Goal: Communication & Community: Connect with others

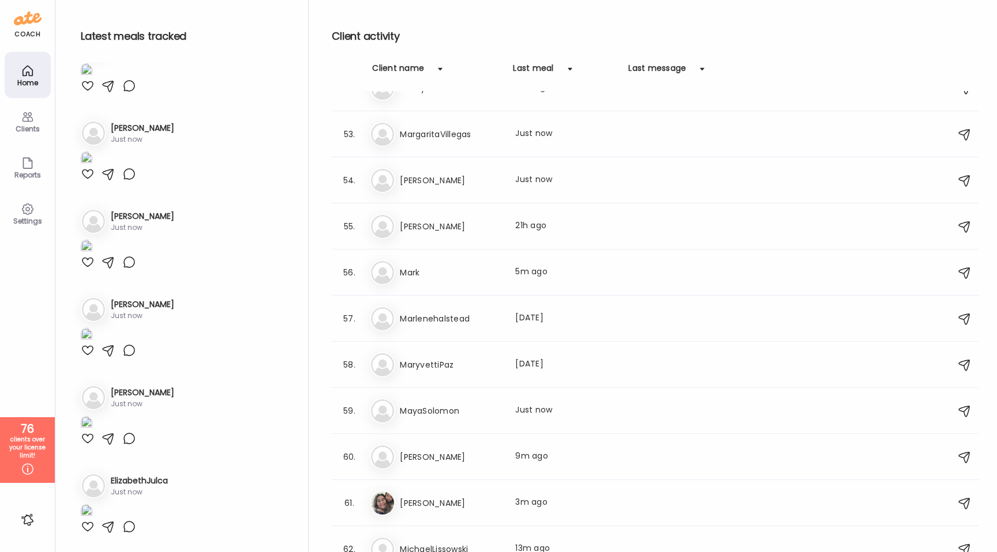
scroll to position [2339, 0]
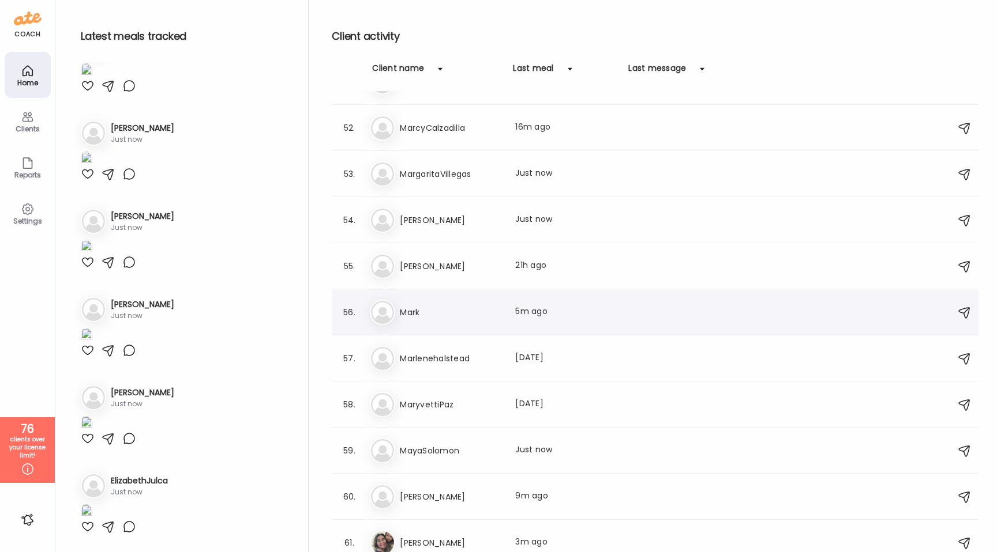
click at [453, 317] on h3 "Mark" at bounding box center [450, 313] width 101 height 14
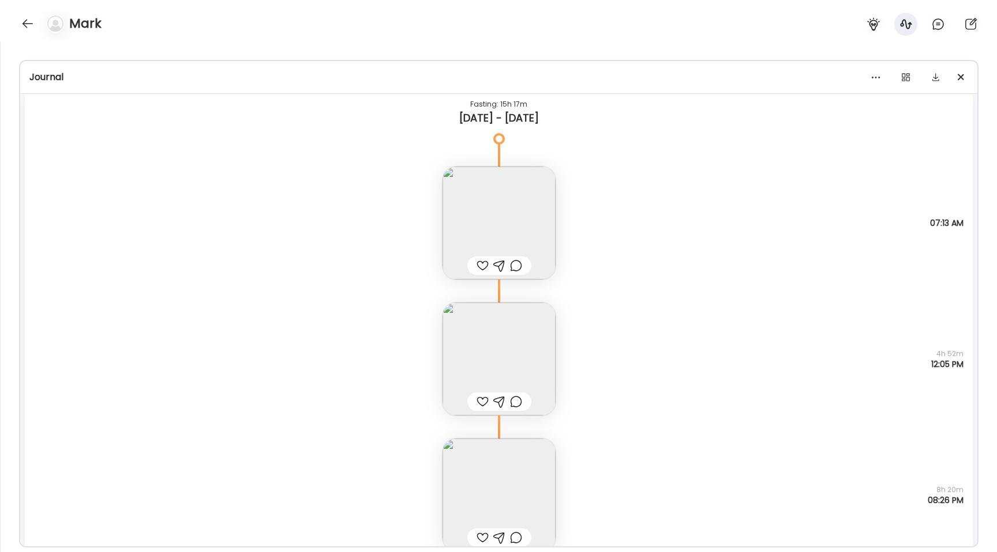
scroll to position [11276, 0]
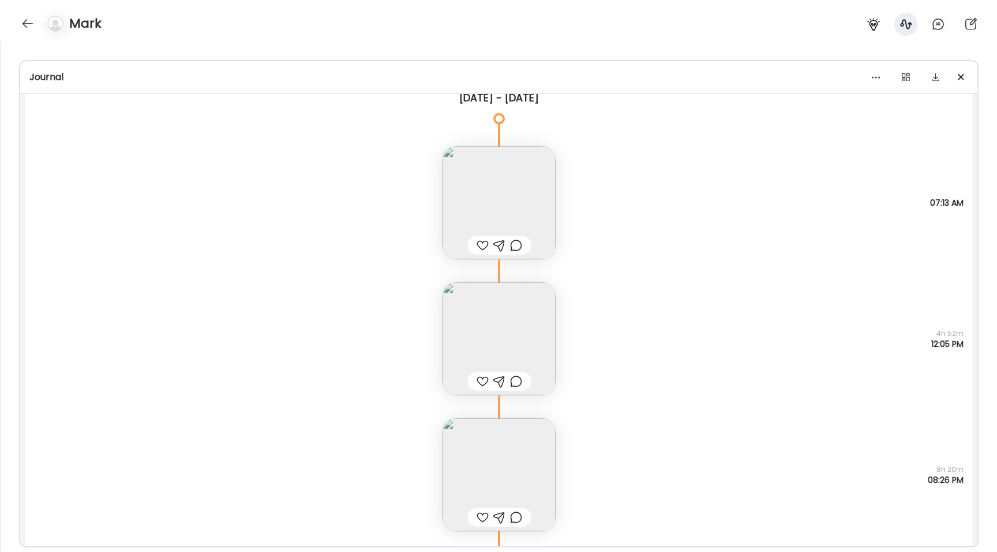
click at [475, 301] on img at bounding box center [498, 339] width 113 height 113
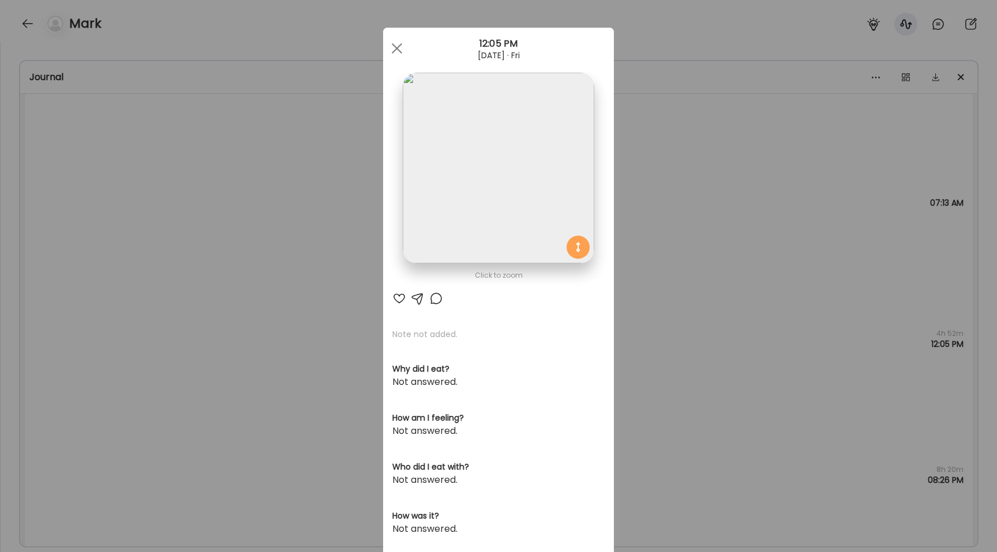
click at [466, 157] on img at bounding box center [498, 168] width 191 height 191
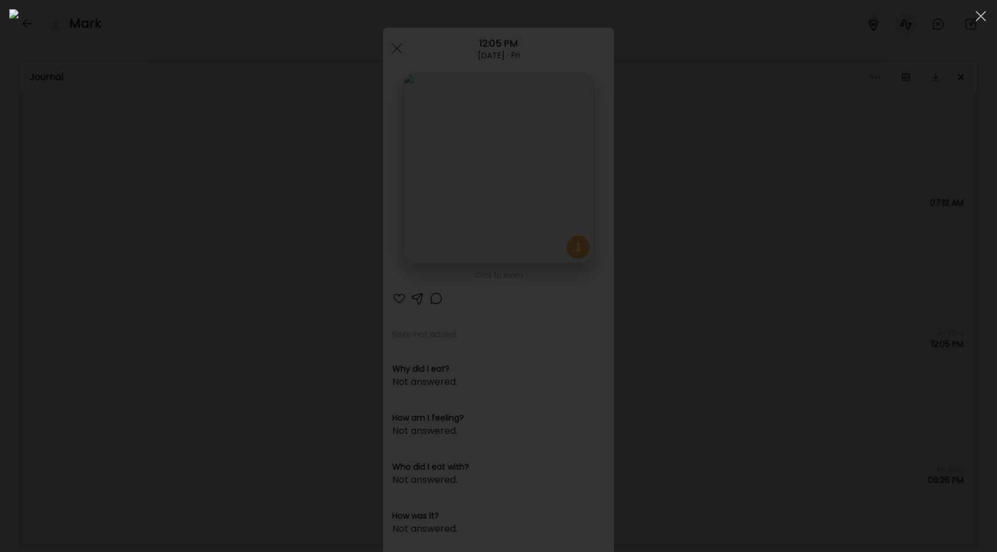
click at [127, 311] on div at bounding box center [498, 276] width 978 height 534
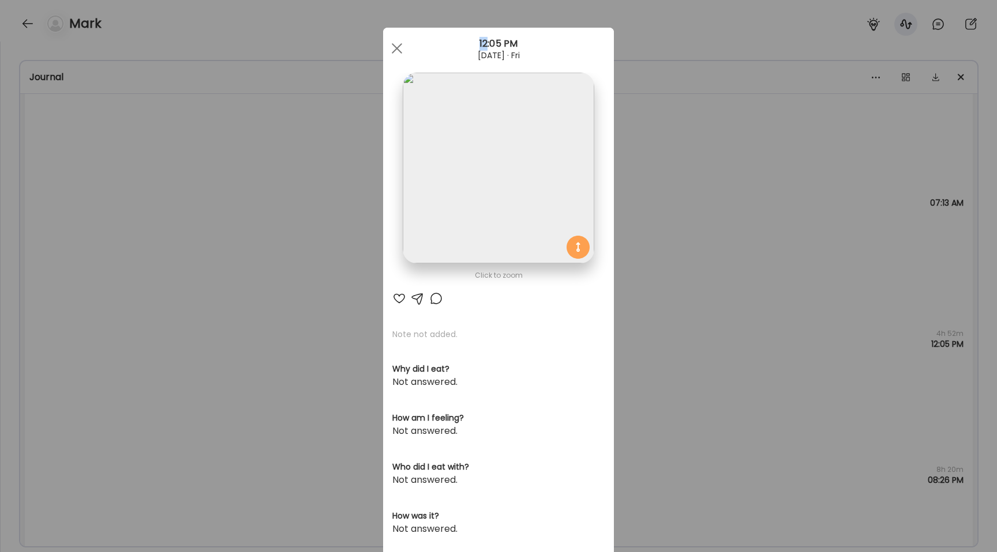
click at [127, 311] on div "Ate Coach Dashboard Wahoo! It’s official Take a moment to set up your Coach Pro…" at bounding box center [498, 276] width 997 height 552
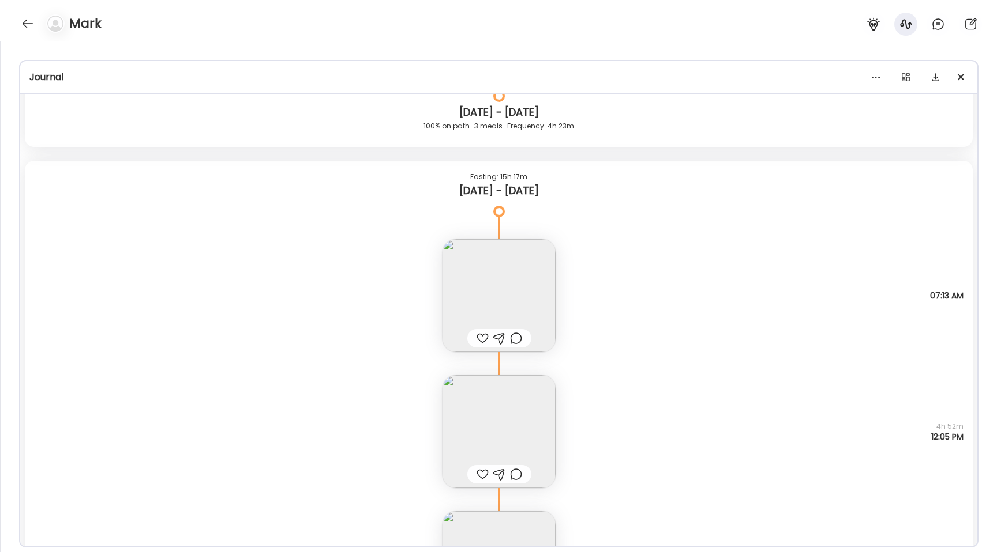
scroll to position [11154, 0]
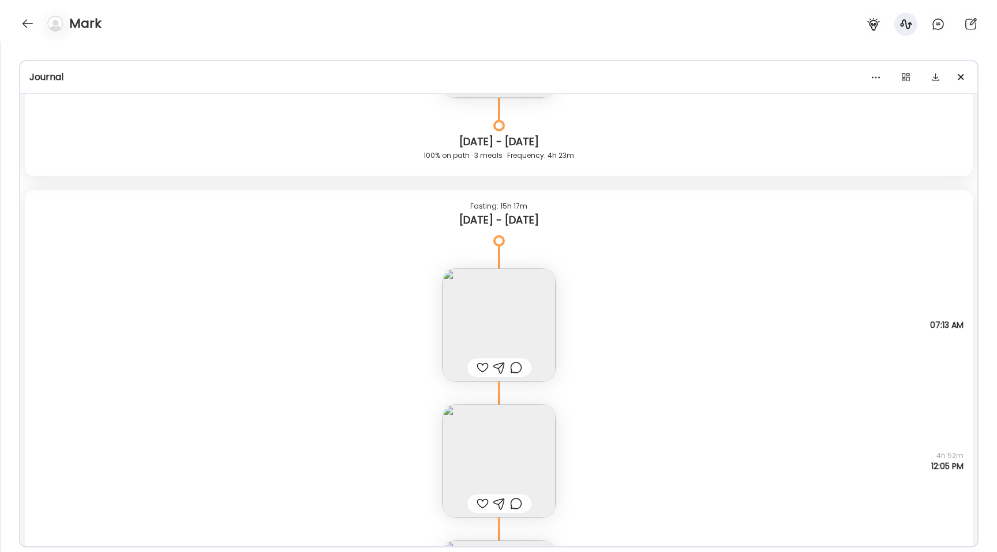
click at [473, 313] on img at bounding box center [498, 325] width 113 height 113
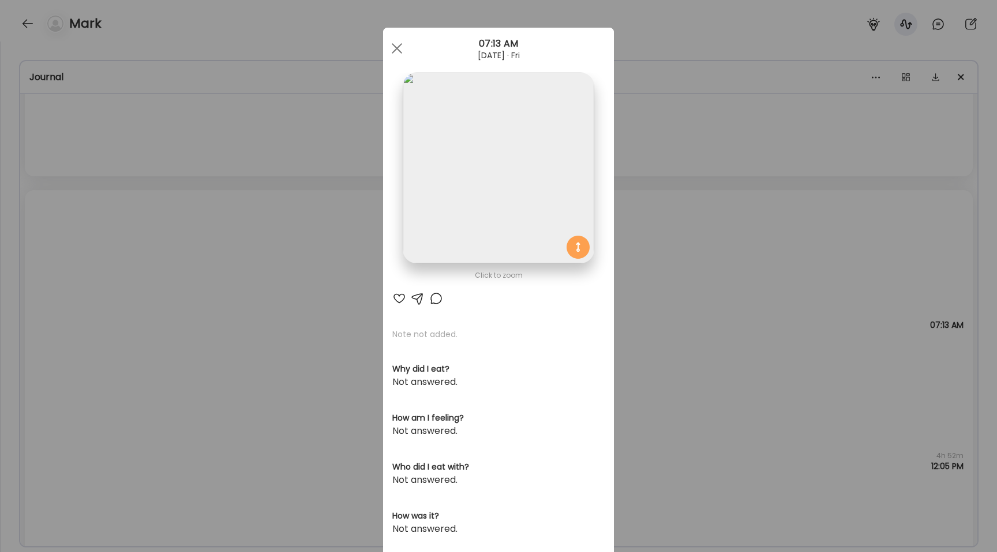
click at [458, 193] on img at bounding box center [498, 168] width 191 height 191
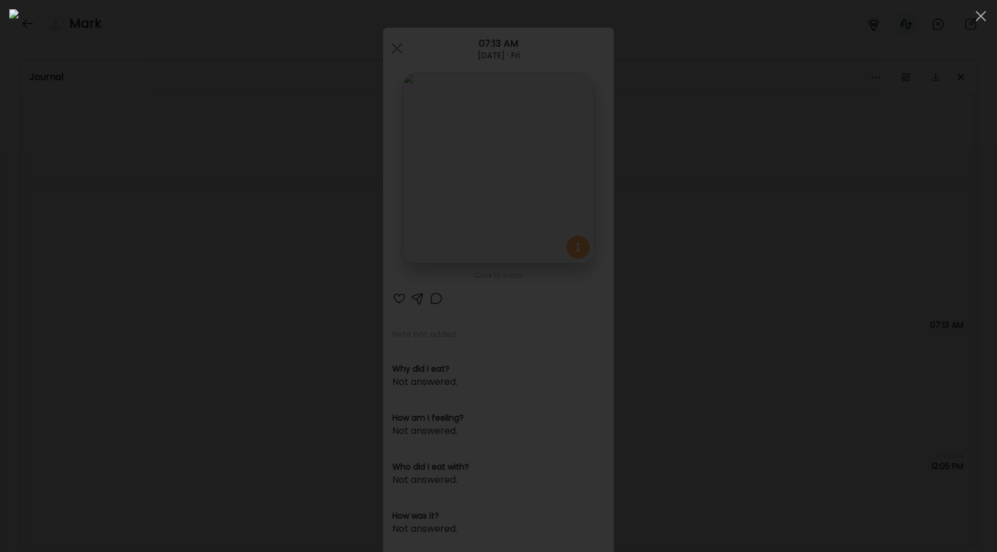
click at [88, 358] on div at bounding box center [498, 276] width 978 height 534
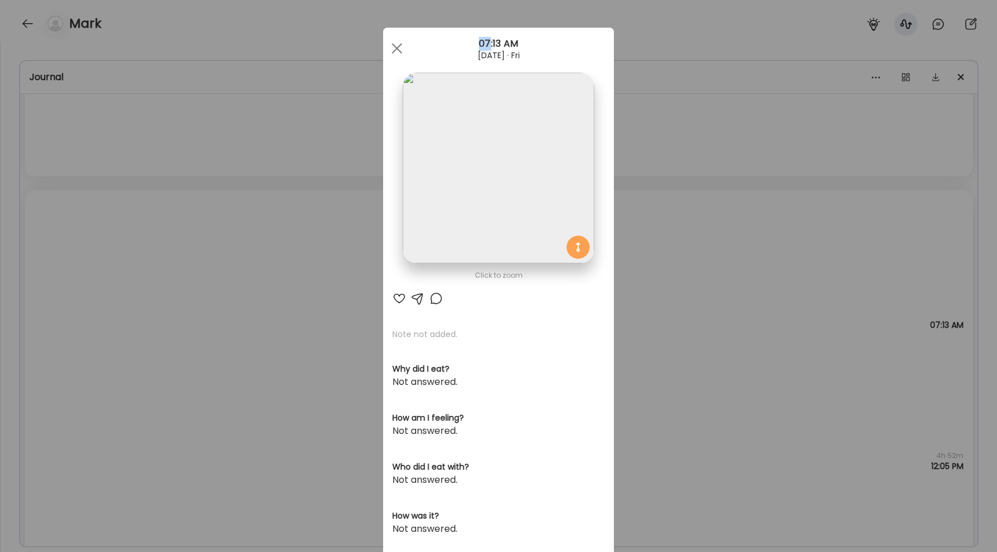
click at [88, 358] on div "Ate Coach Dashboard Wahoo! It’s official Take a moment to set up your Coach Pro…" at bounding box center [498, 276] width 997 height 552
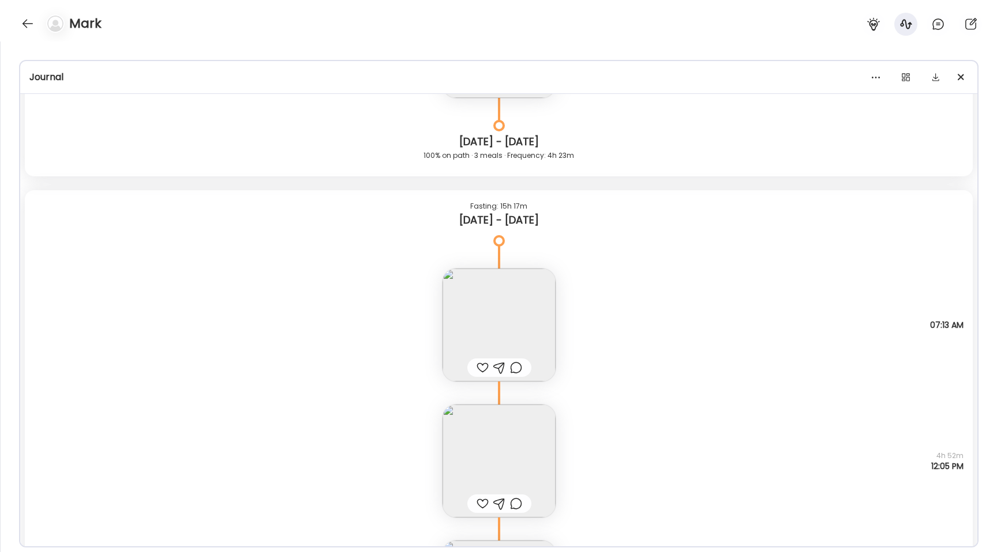
click at [476, 286] on img at bounding box center [498, 325] width 113 height 113
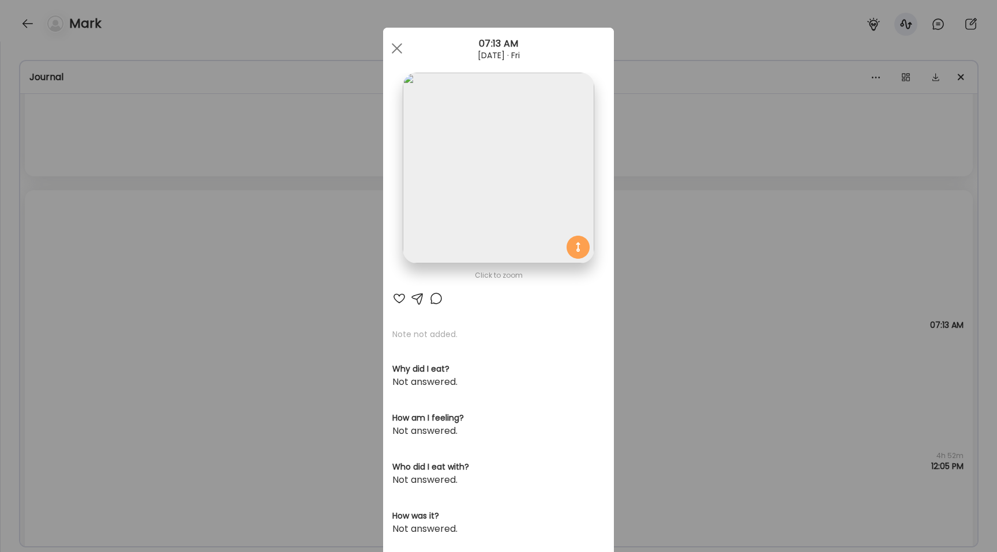
click at [446, 182] on img at bounding box center [498, 168] width 191 height 191
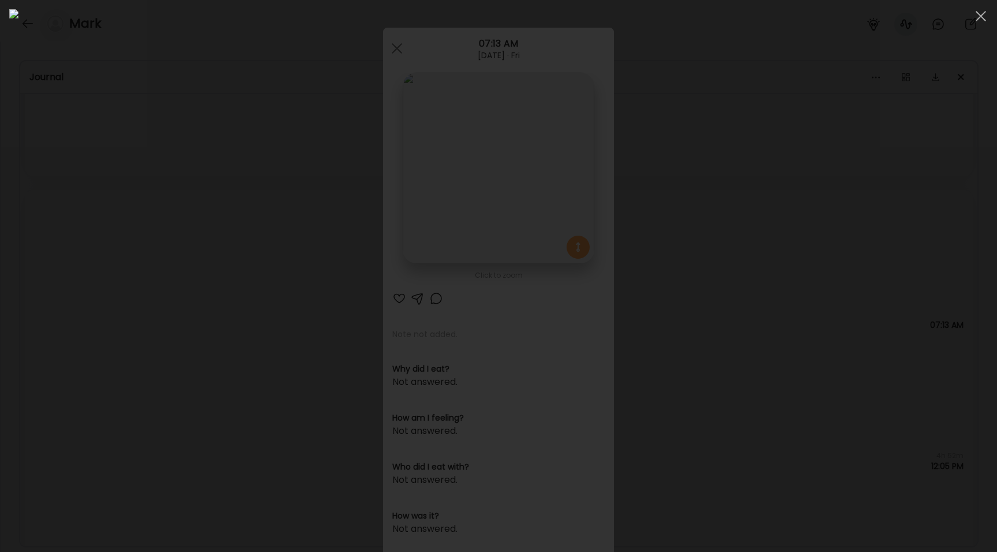
click at [121, 267] on div at bounding box center [498, 276] width 978 height 534
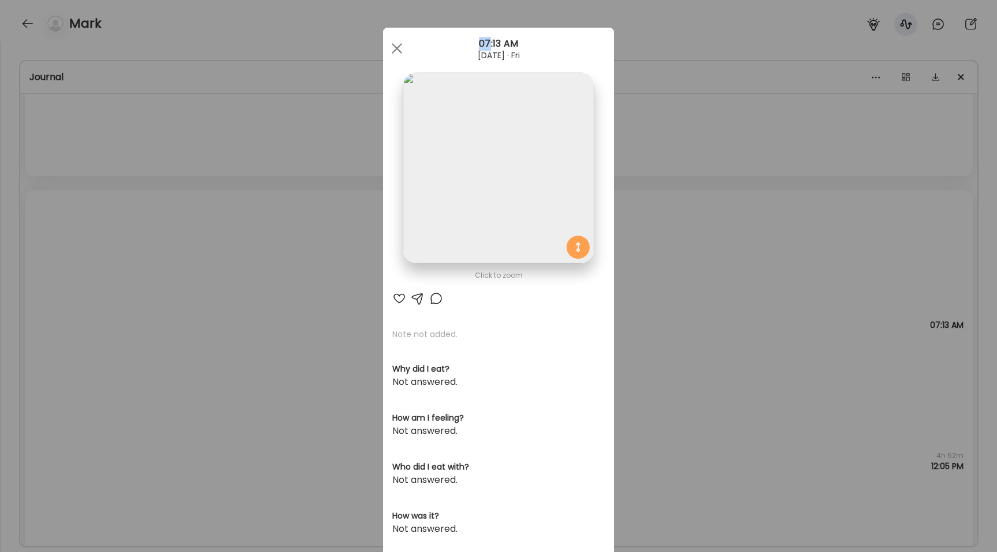
click at [121, 267] on div "Ate Coach Dashboard Wahoo! It’s official Take a moment to set up your Coach Pro…" at bounding box center [498, 276] width 997 height 552
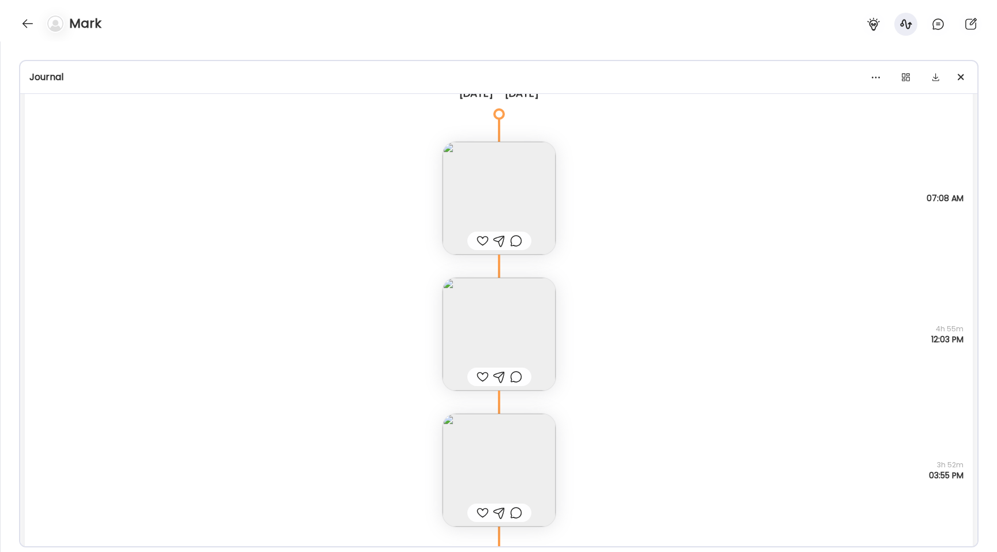
scroll to position [10754, 0]
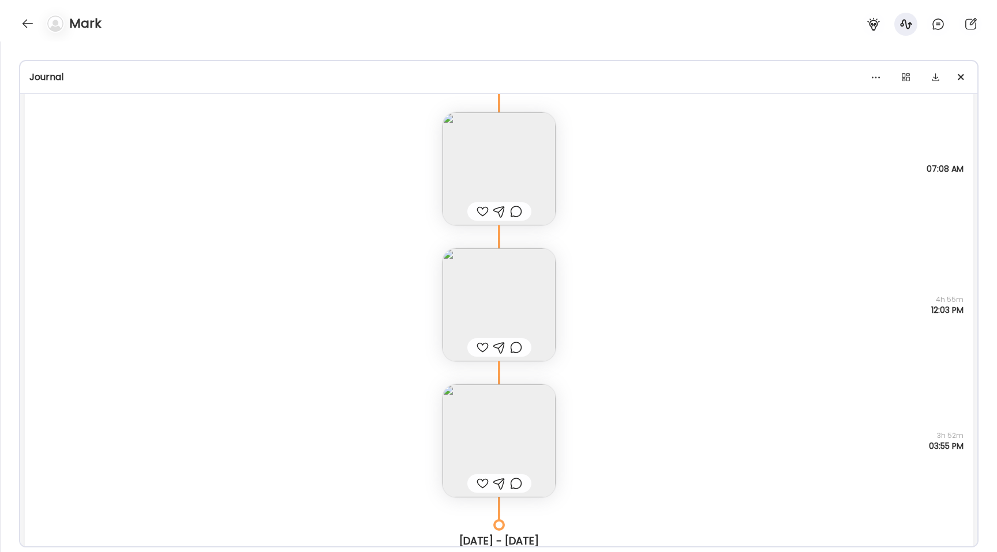
click at [471, 294] on img at bounding box center [498, 305] width 113 height 113
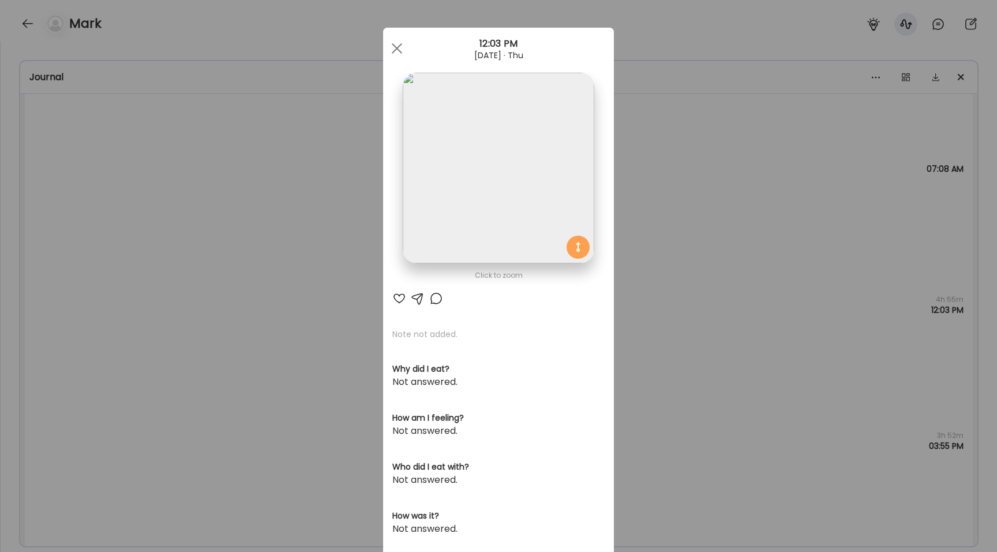
click at [201, 225] on div "Ate Coach Dashboard Wahoo! It’s official Take a moment to set up your Coach Pro…" at bounding box center [498, 276] width 997 height 552
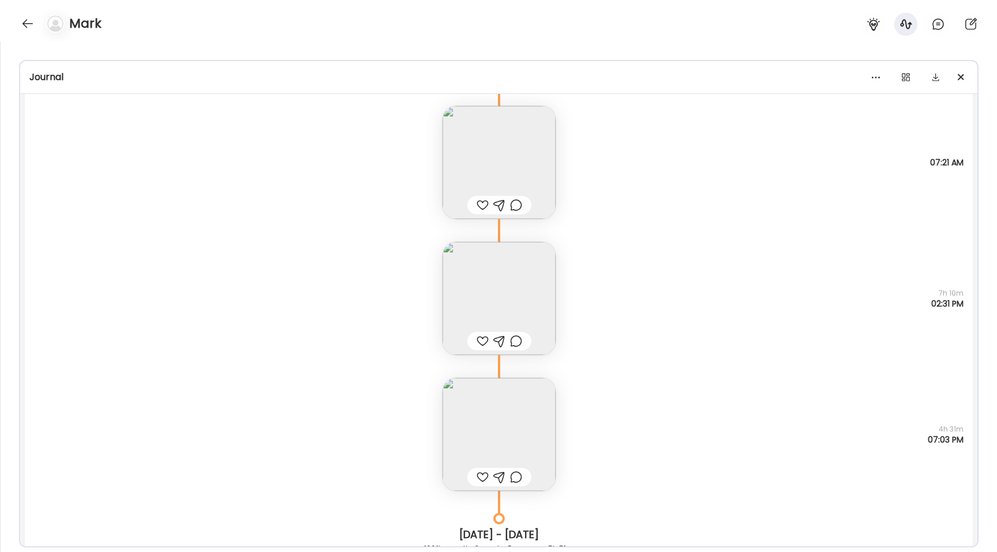
scroll to position [10069, 0]
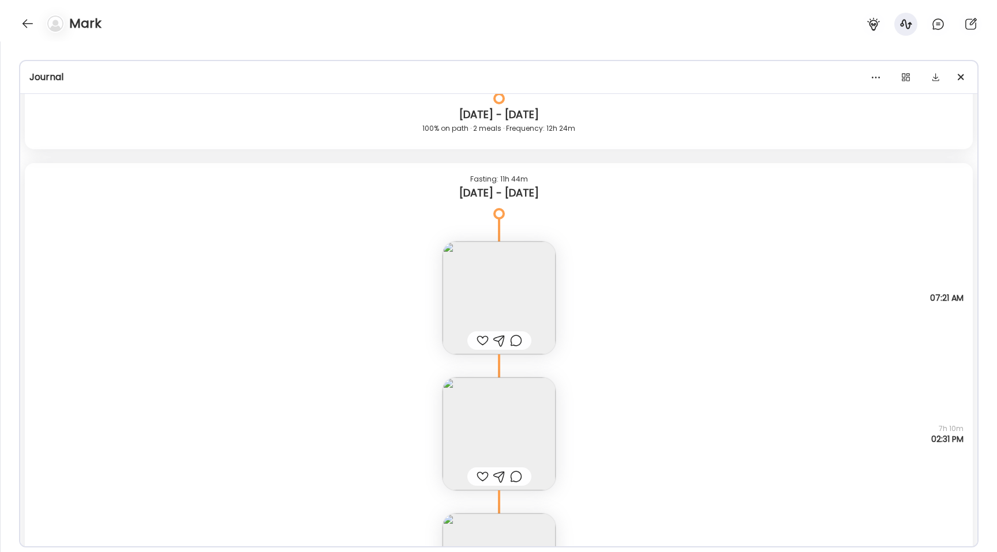
click at [513, 270] on img at bounding box center [498, 298] width 113 height 113
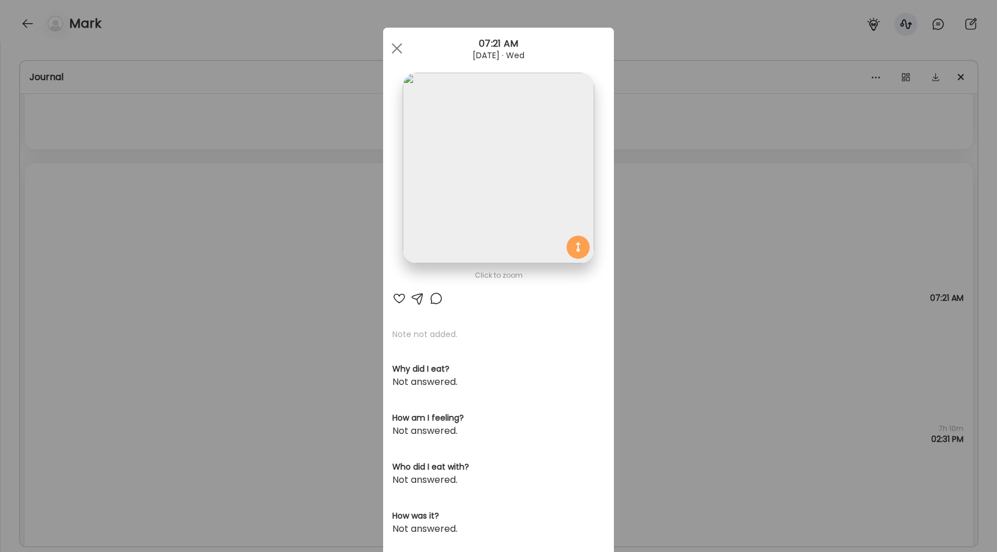
click at [469, 140] on img at bounding box center [498, 168] width 191 height 191
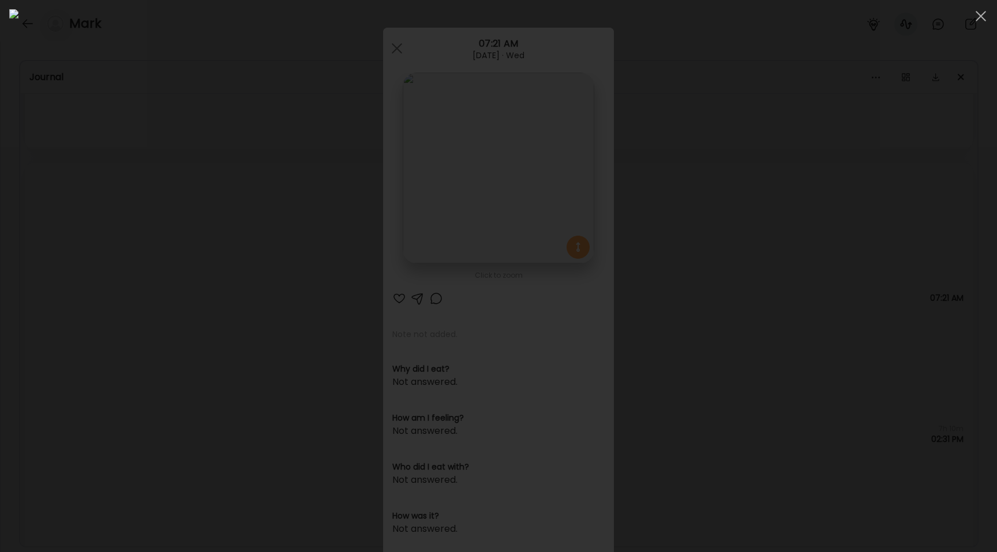
click at [76, 236] on div at bounding box center [498, 276] width 978 height 534
click at [76, 236] on div "Ate Coach Dashboard Wahoo! It’s official Take a moment to set up your Coach Pro…" at bounding box center [498, 276] width 997 height 552
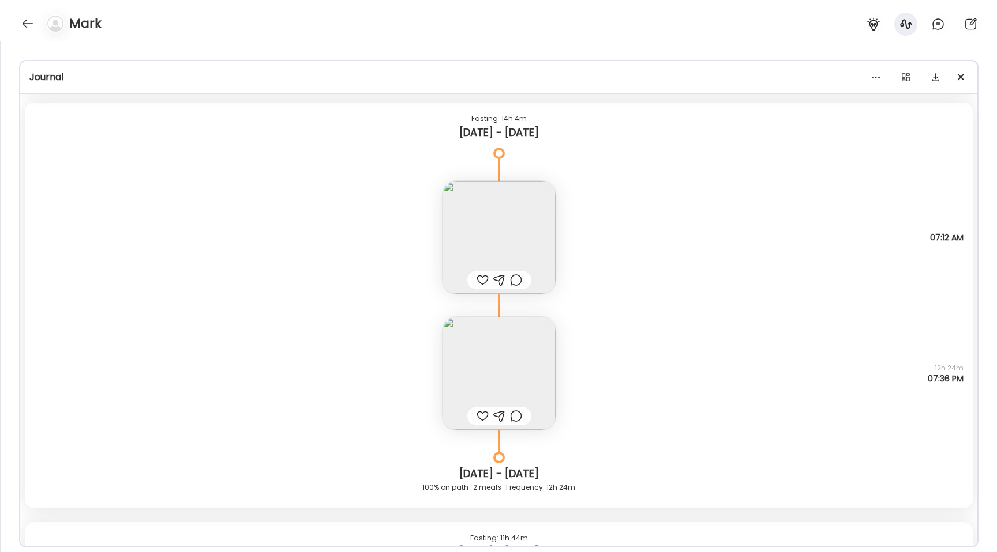
scroll to position [9778, 0]
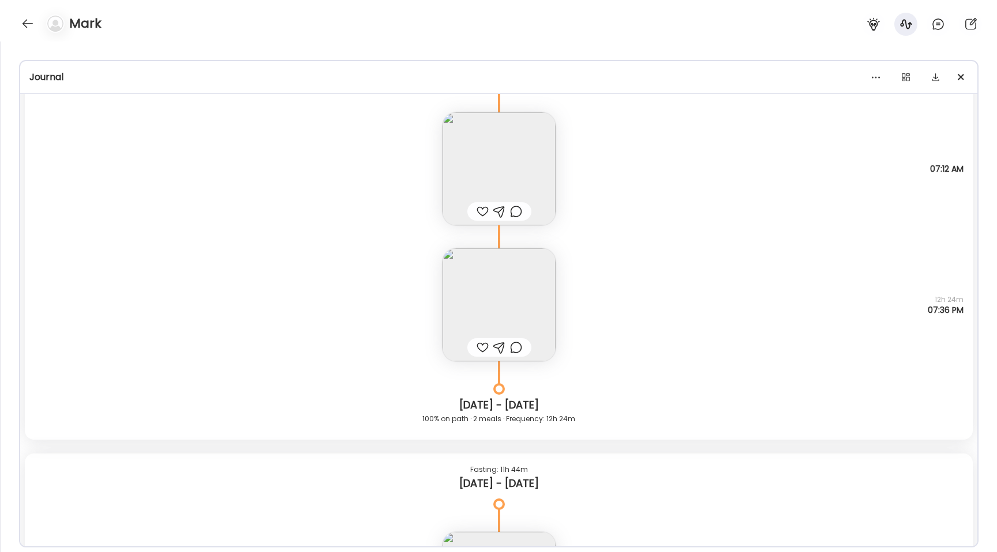
click at [487, 161] on img at bounding box center [498, 168] width 113 height 113
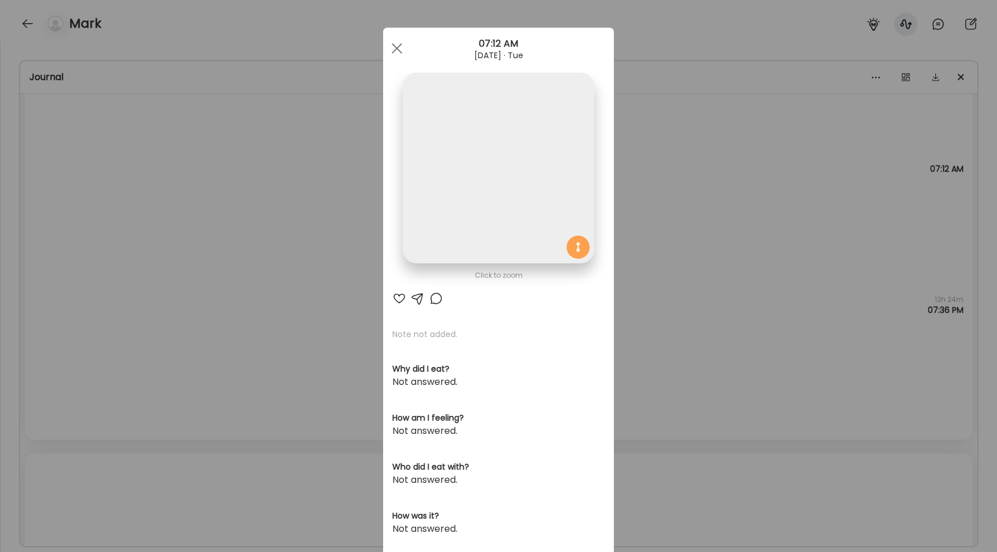
click at [487, 161] on img at bounding box center [498, 168] width 191 height 191
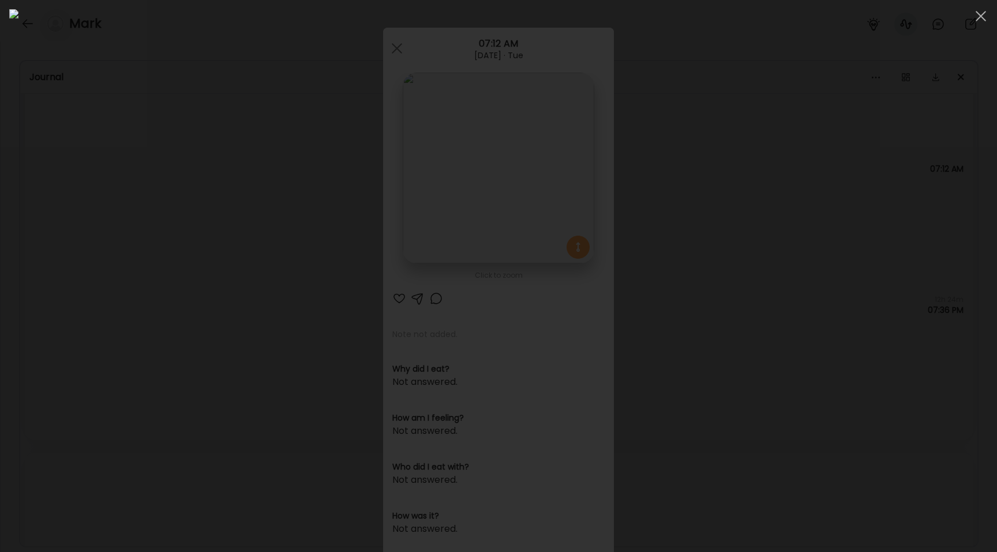
click at [76, 351] on div at bounding box center [498, 276] width 978 height 534
click at [76, 351] on div "Ate Coach Dashboard Wahoo! It’s official Take a moment to set up your Coach Pro…" at bounding box center [498, 276] width 997 height 552
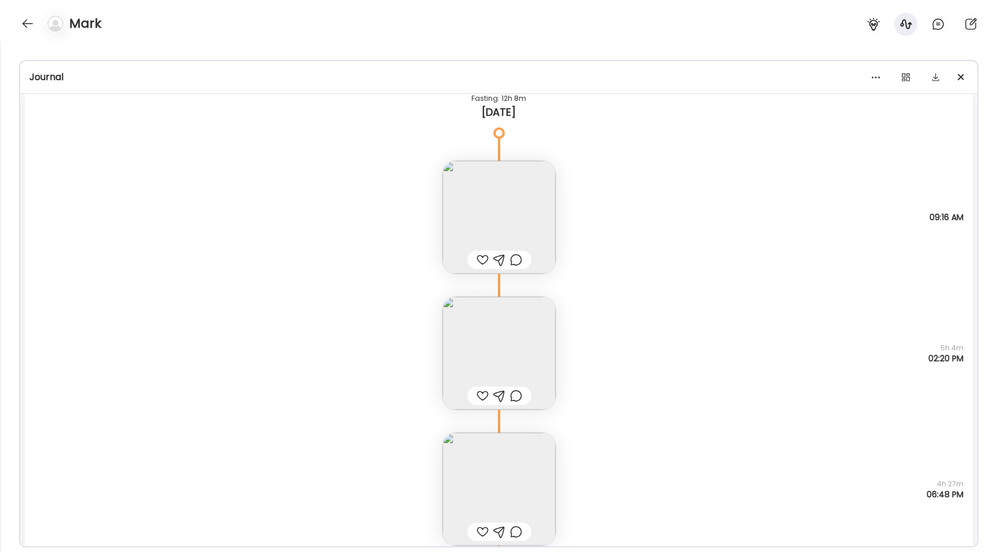
scroll to position [17158, 0]
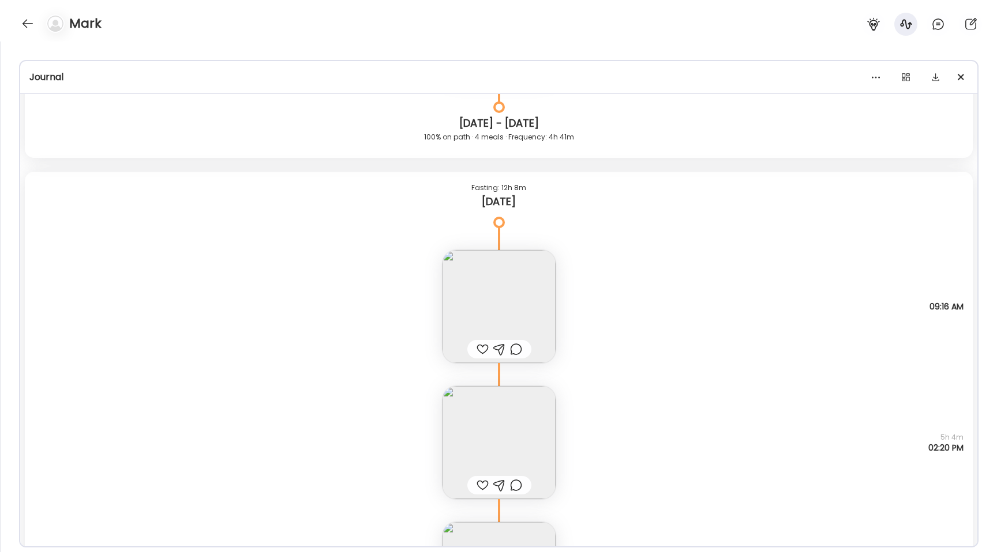
click at [503, 288] on img at bounding box center [498, 306] width 113 height 113
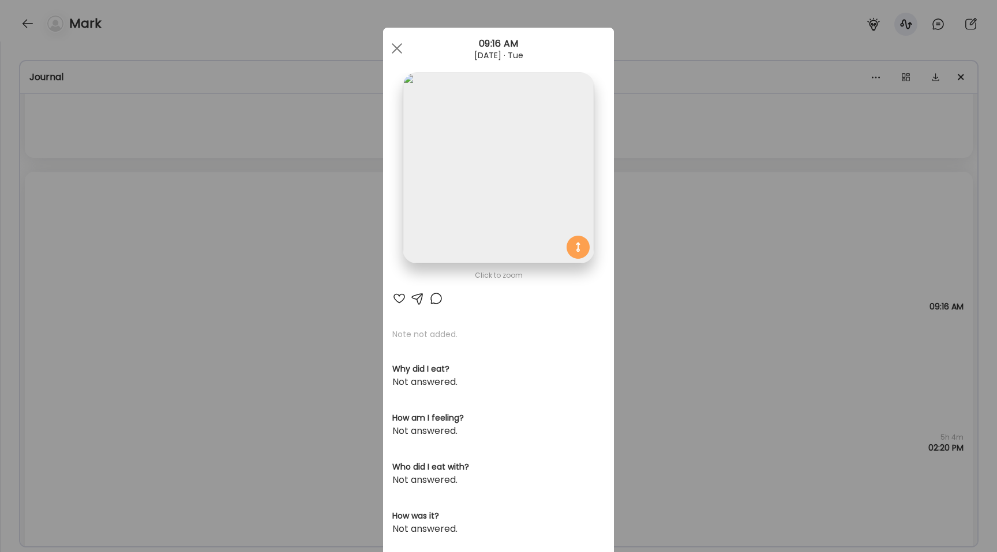
click at [486, 210] on img at bounding box center [498, 168] width 191 height 191
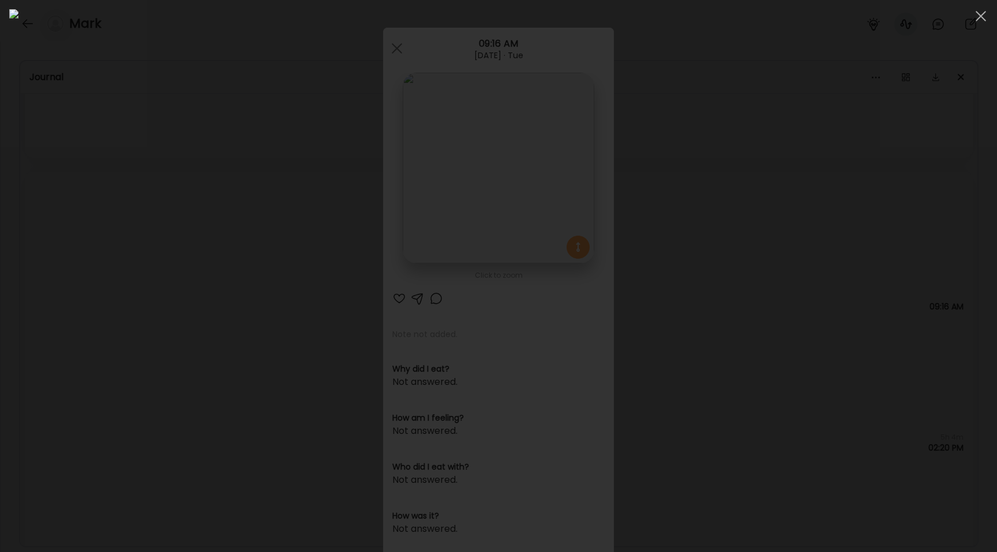
click at [164, 322] on div at bounding box center [498, 276] width 978 height 534
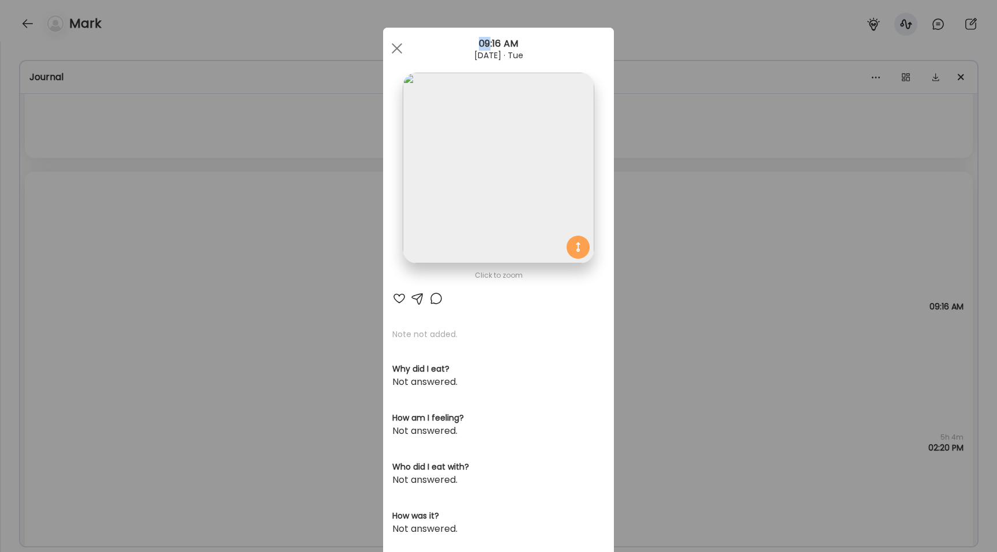
click at [164, 322] on div "Ate Coach Dashboard Wahoo! It’s official Take a moment to set up your Coach Pro…" at bounding box center [498, 276] width 997 height 552
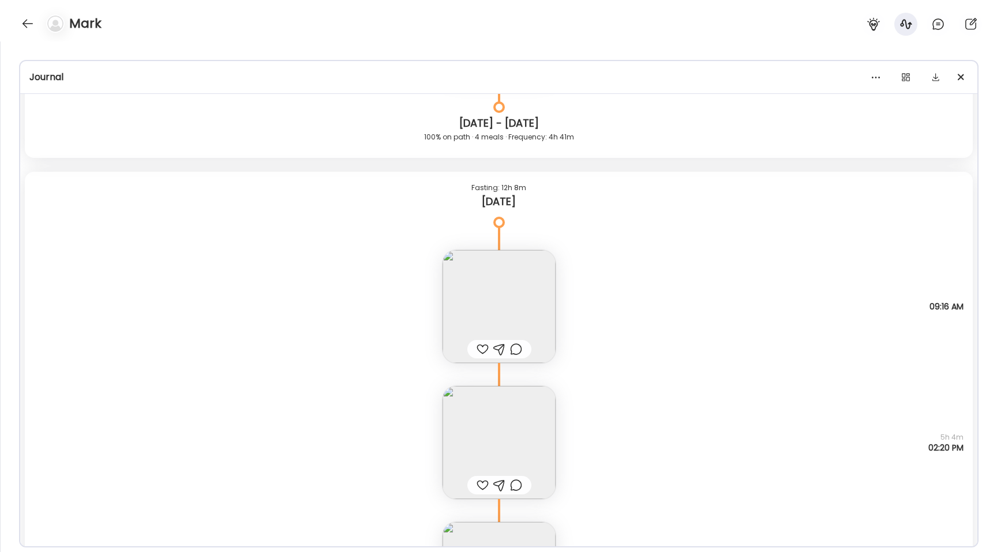
click at [467, 273] on img at bounding box center [498, 306] width 113 height 113
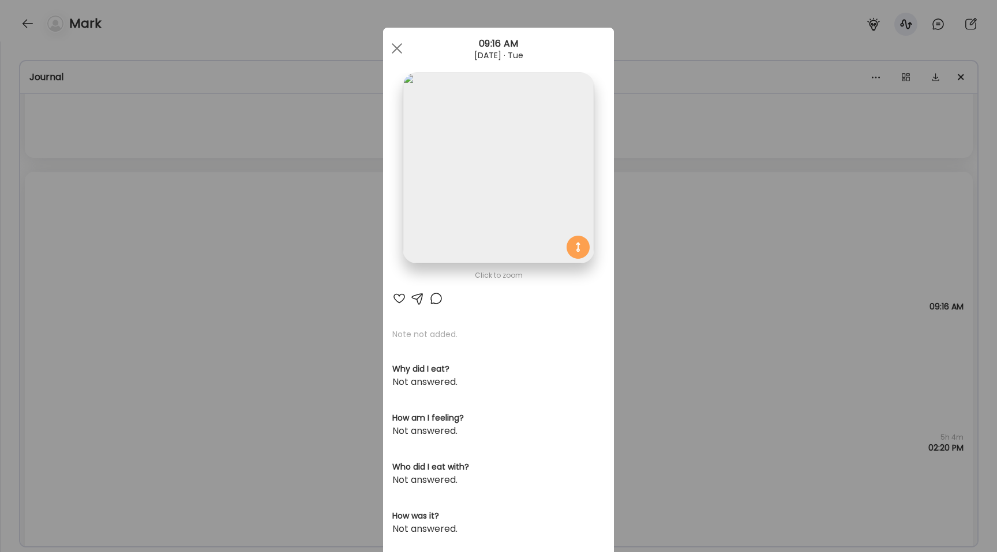
click at [419, 205] on img at bounding box center [498, 168] width 191 height 191
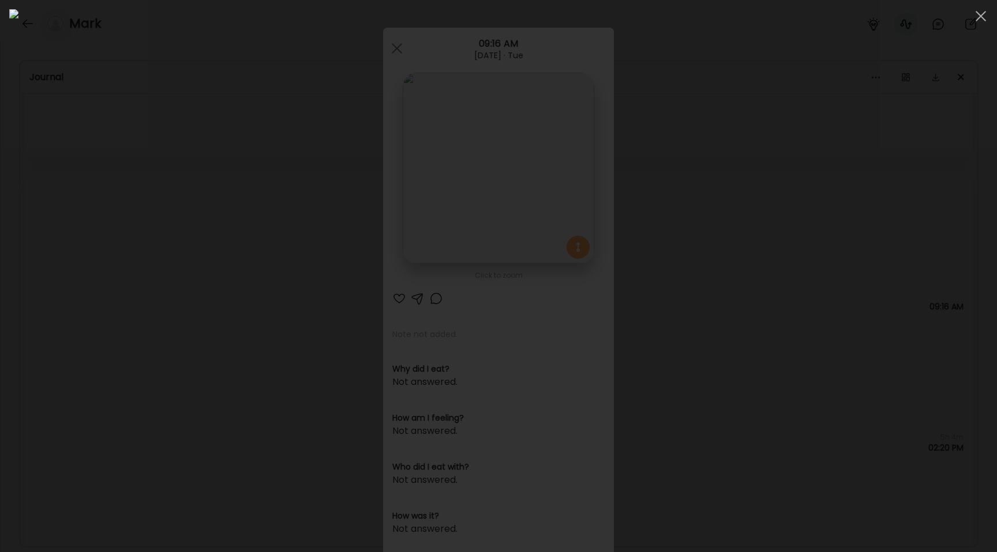
click at [0, 290] on div at bounding box center [498, 276] width 997 height 552
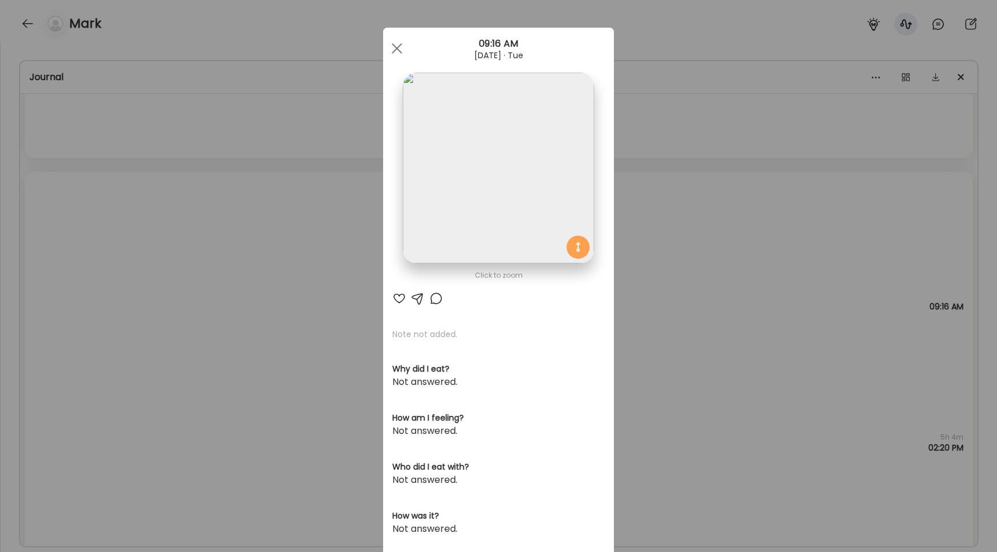
click at [0, 290] on div "Ate Coach Dashboard Wahoo! It’s official Take a moment to set up your Coach Pro…" at bounding box center [498, 276] width 997 height 552
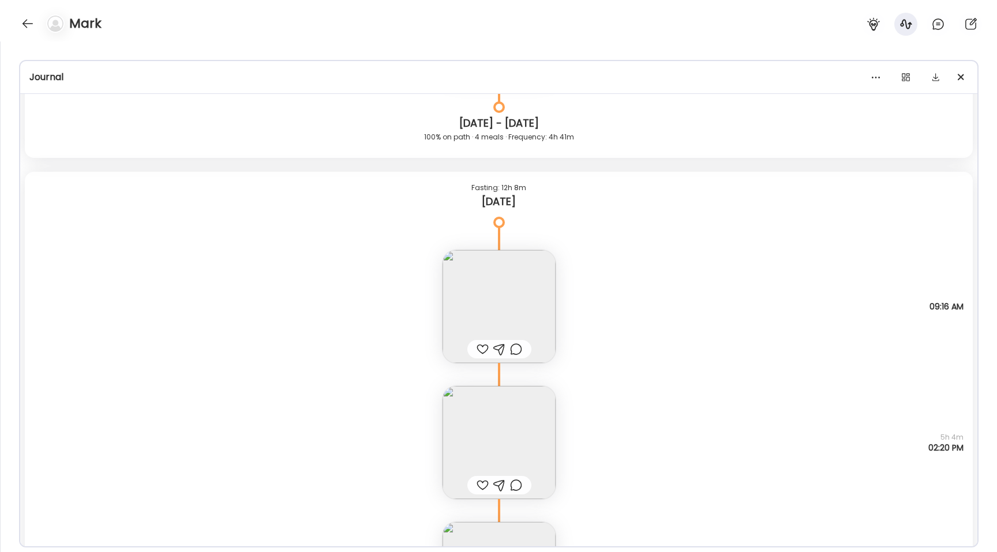
click at [464, 301] on img at bounding box center [498, 306] width 113 height 113
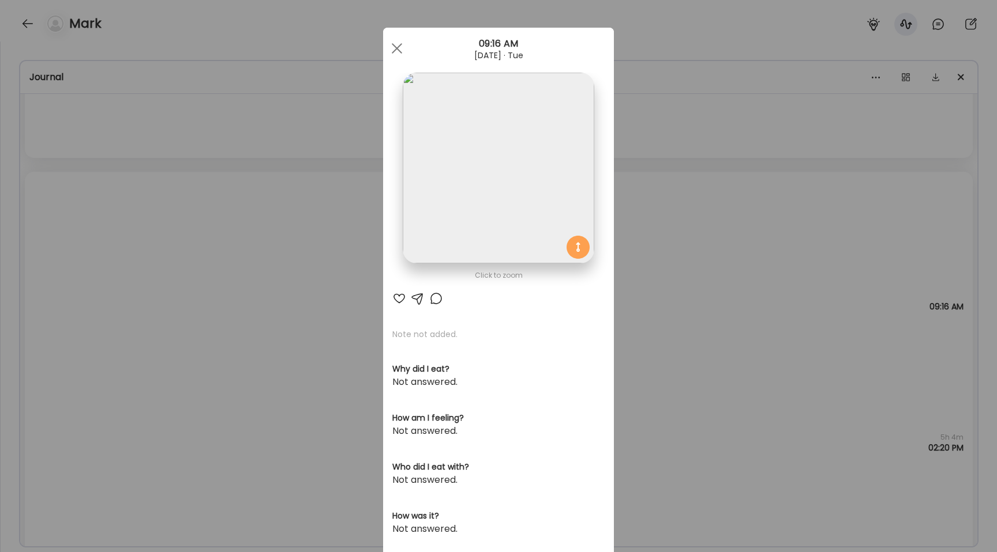
click at [442, 240] on img at bounding box center [498, 168] width 191 height 191
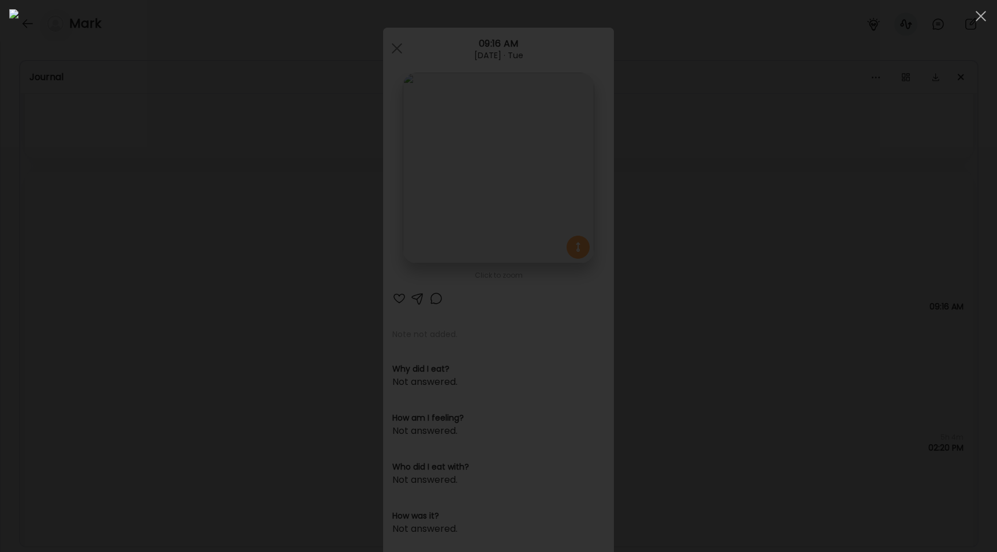
click at [109, 185] on div at bounding box center [498, 276] width 978 height 534
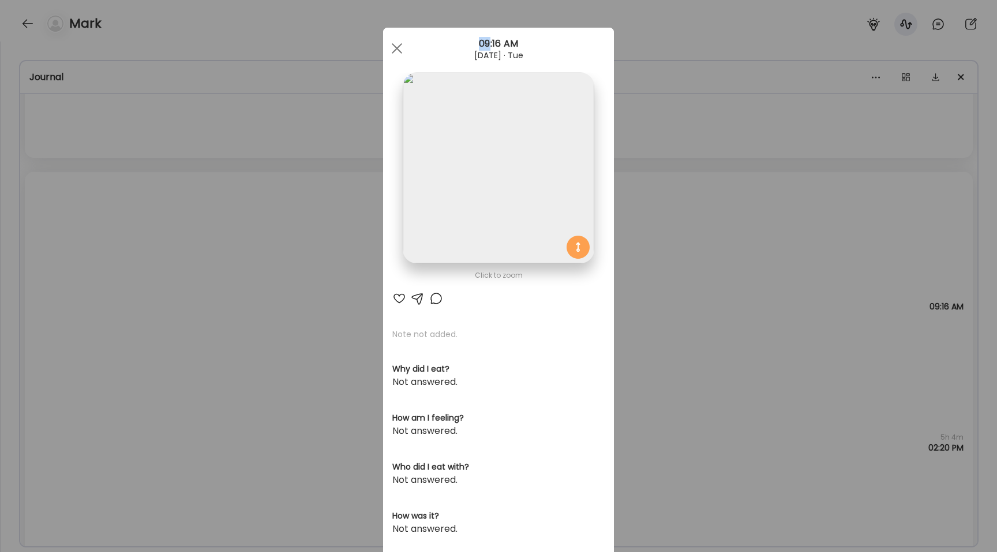
click at [109, 185] on div "Ate Coach Dashboard Wahoo! It’s official Take a moment to set up your Coach Pro…" at bounding box center [498, 276] width 997 height 552
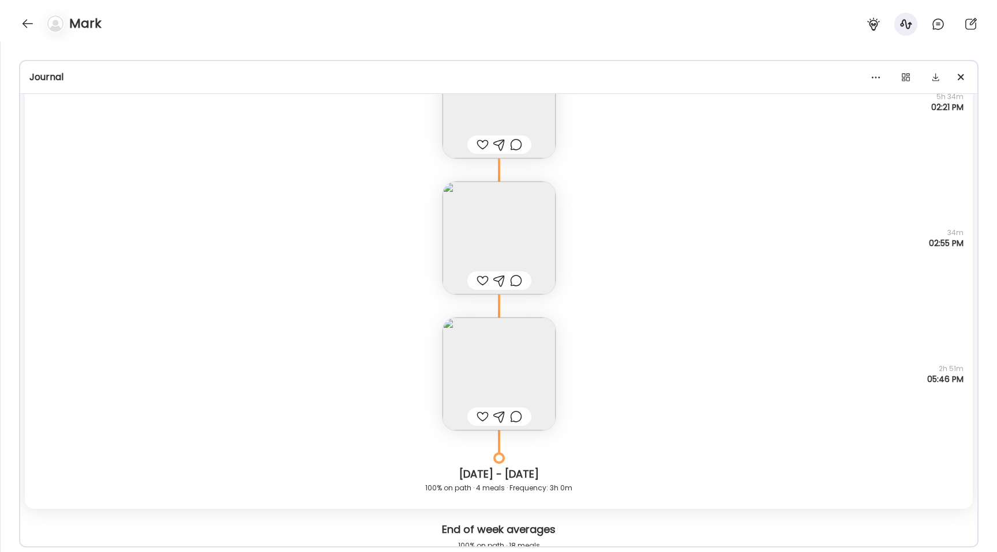
scroll to position [15981, 0]
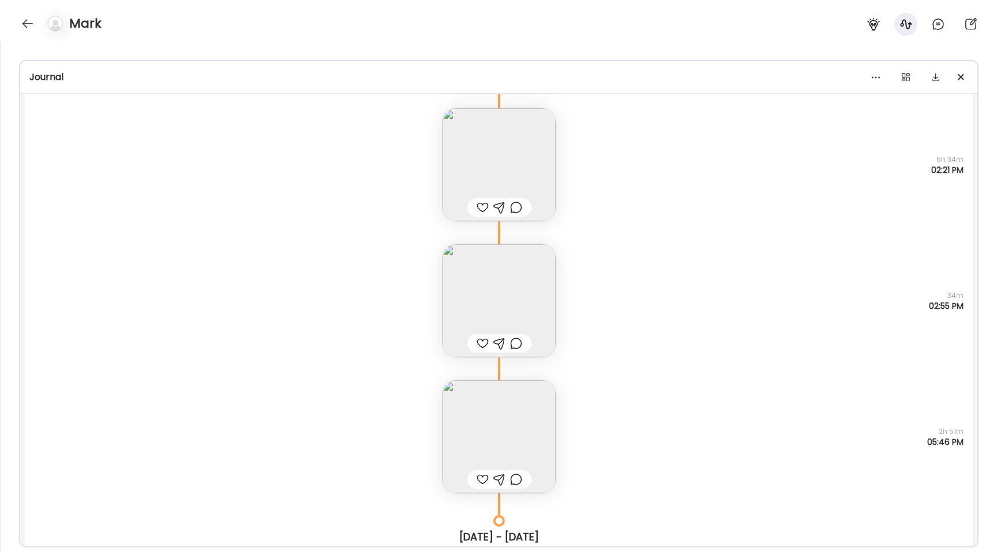
click at [445, 161] on img at bounding box center [498, 164] width 113 height 113
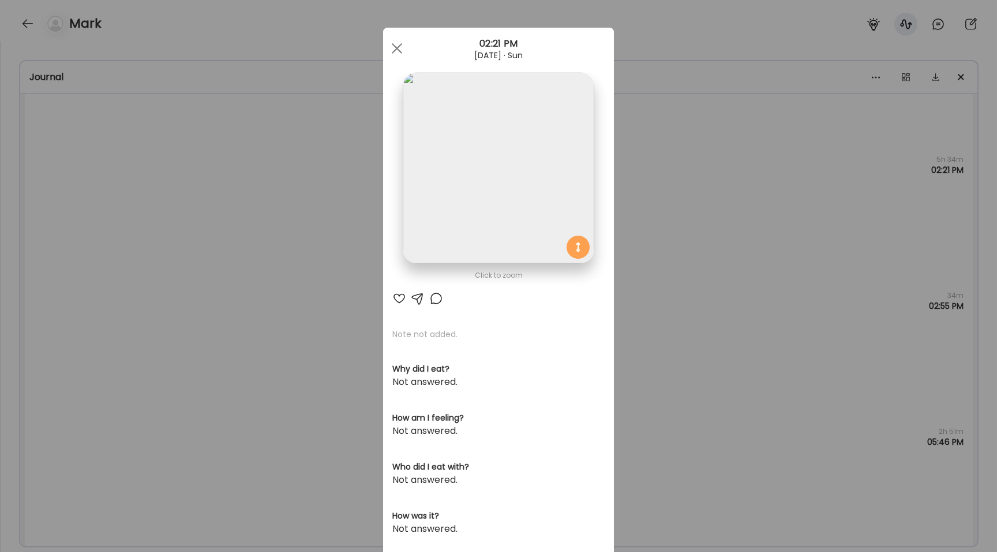
click at [445, 161] on img at bounding box center [498, 168] width 191 height 191
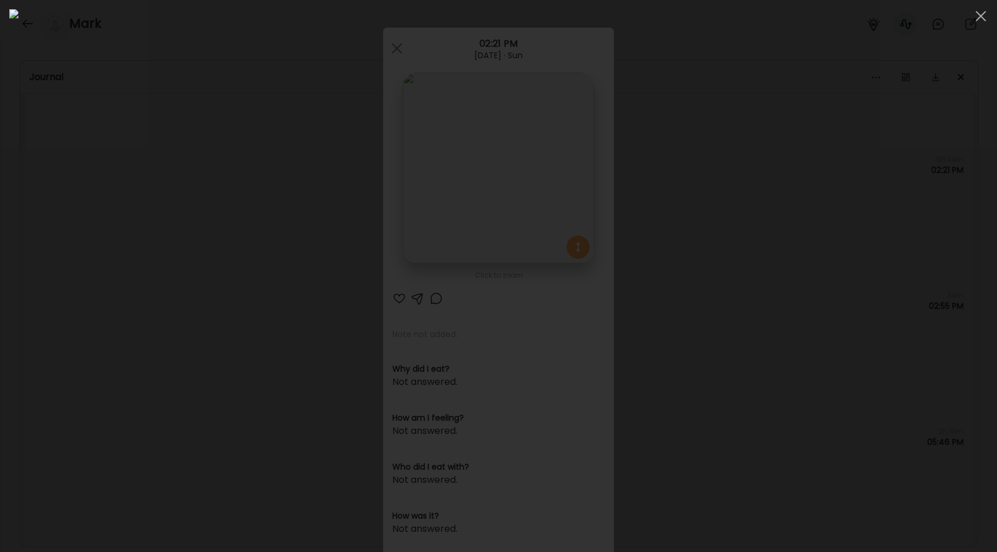
click at [152, 324] on div at bounding box center [498, 276] width 978 height 534
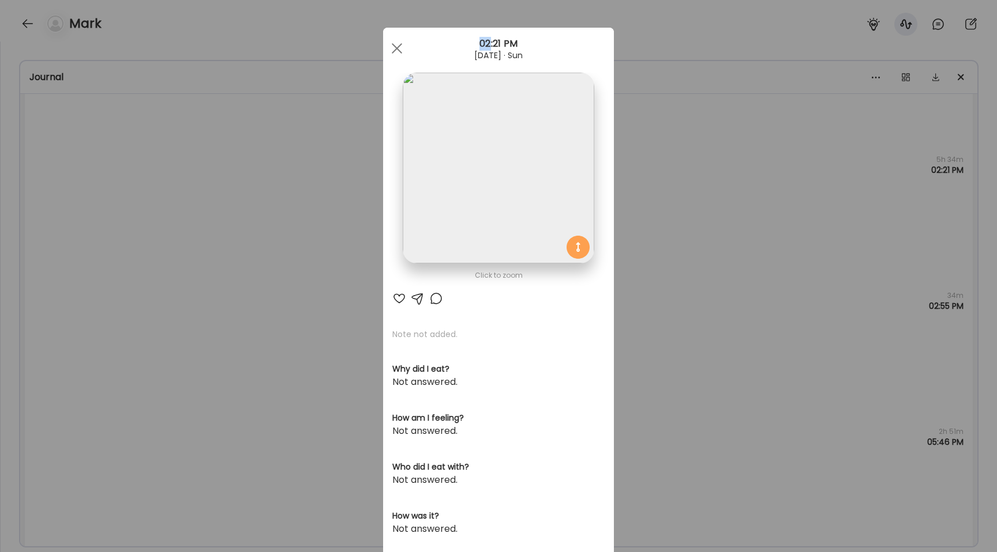
click at [152, 324] on div "Ate Coach Dashboard Wahoo! It’s official Take a moment to set up your Coach Pro…" at bounding box center [498, 276] width 997 height 552
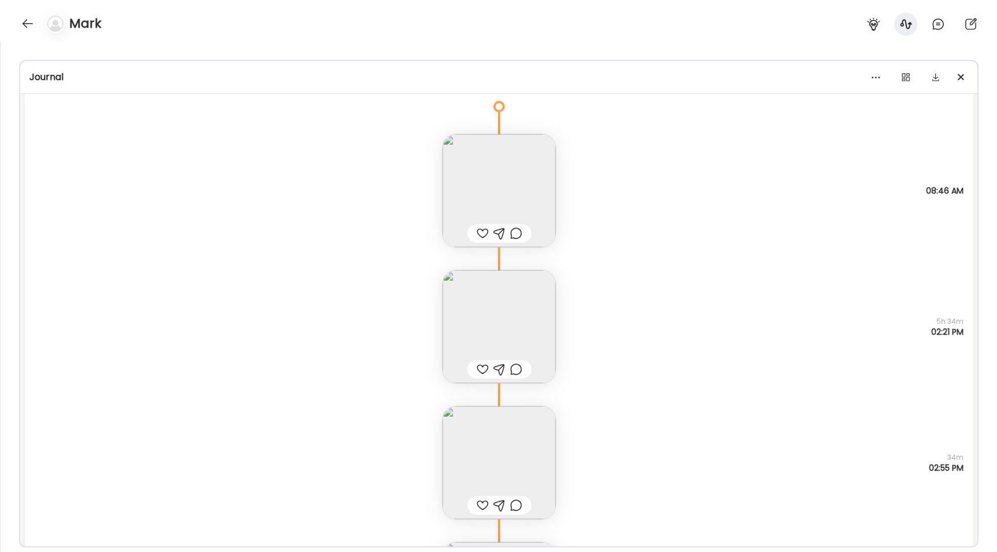
scroll to position [16076, 0]
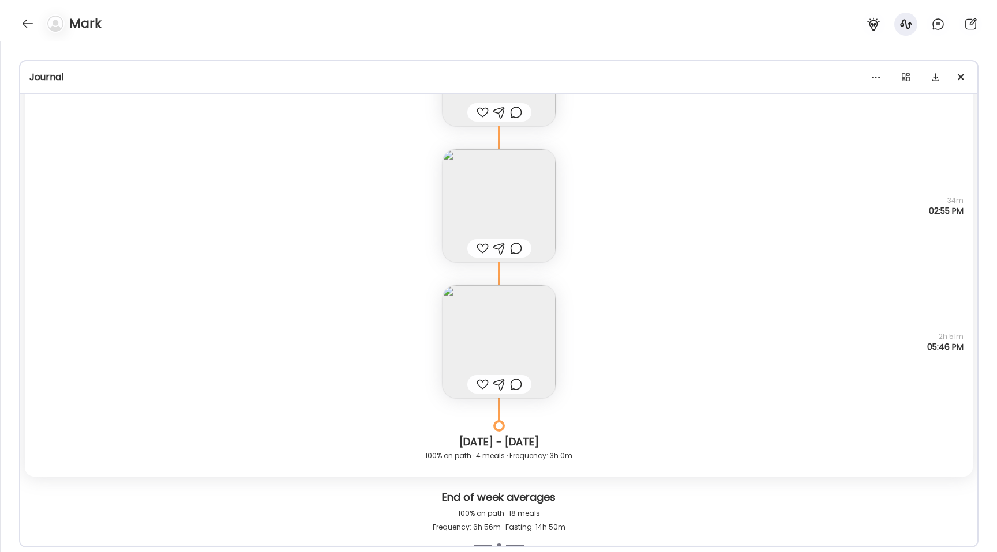
click at [498, 368] on img at bounding box center [498, 341] width 113 height 113
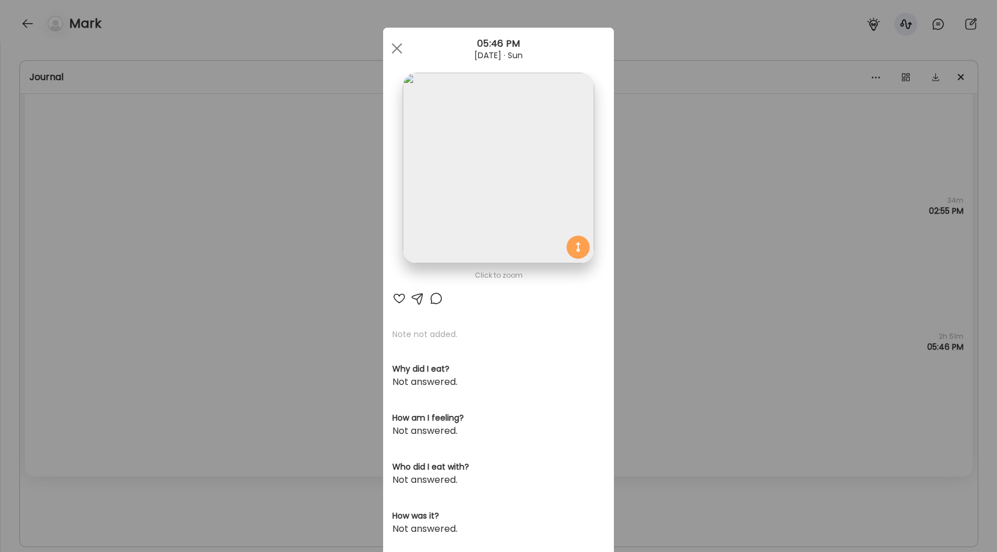
click at [323, 249] on div "Ate Coach Dashboard Wahoo! It’s official Take a moment to set up your Coach Pro…" at bounding box center [498, 276] width 997 height 552
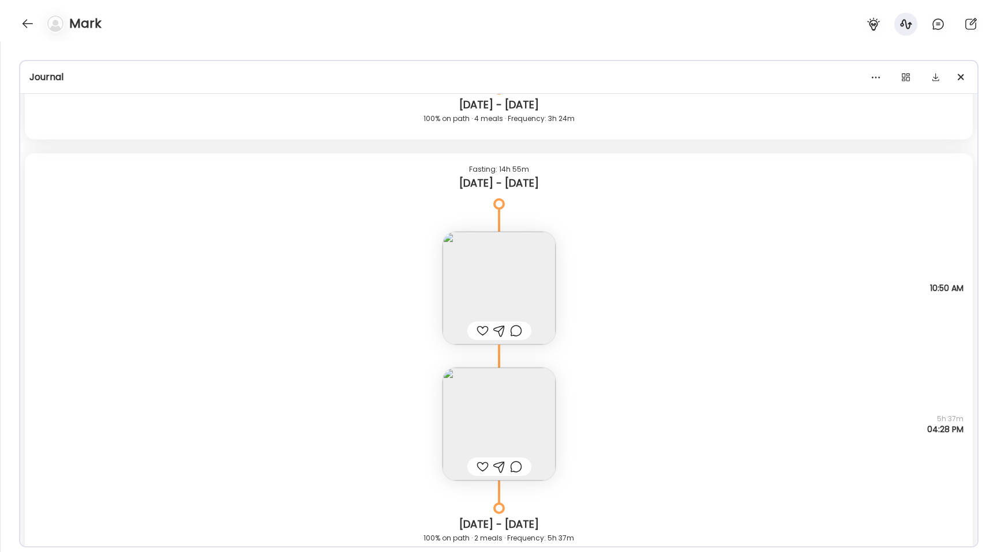
scroll to position [12536, 0]
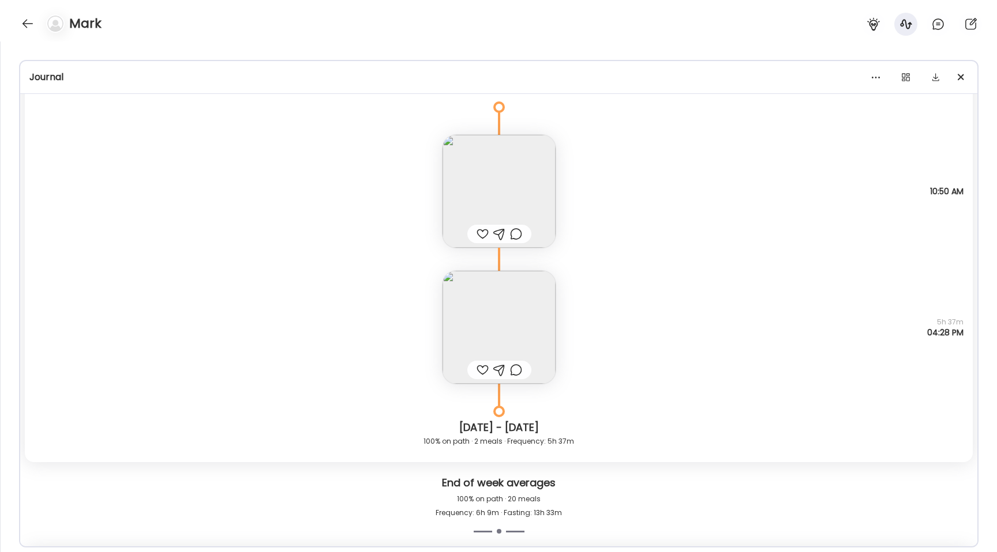
click at [510, 186] on img at bounding box center [498, 191] width 113 height 113
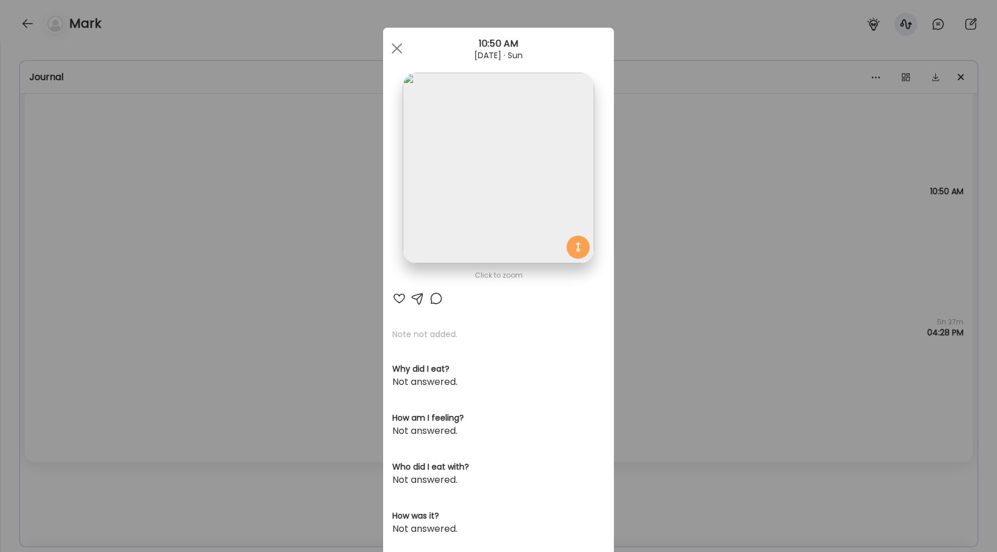
click at [498, 103] on img at bounding box center [498, 168] width 191 height 191
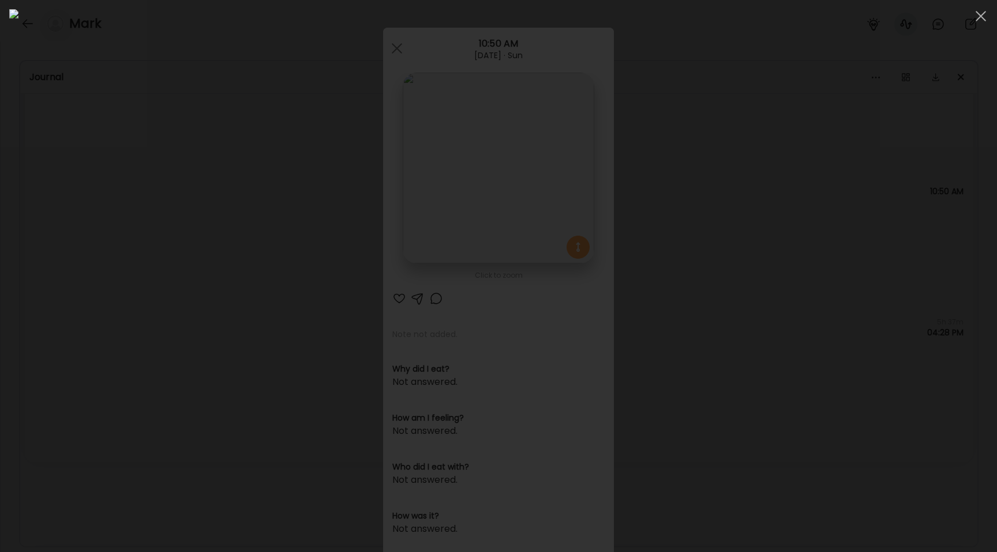
click at [130, 219] on div at bounding box center [498, 276] width 978 height 534
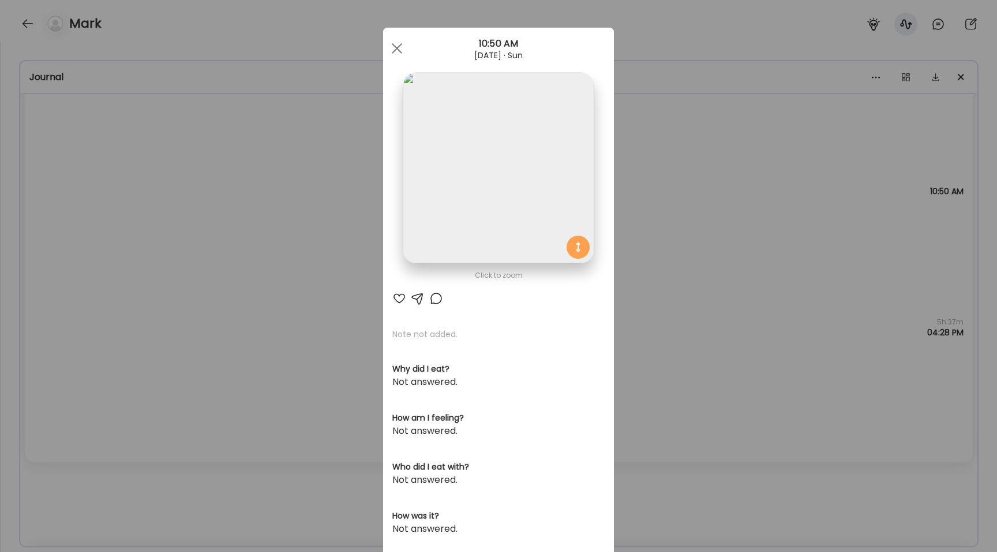
click at [480, 217] on img at bounding box center [498, 168] width 191 height 191
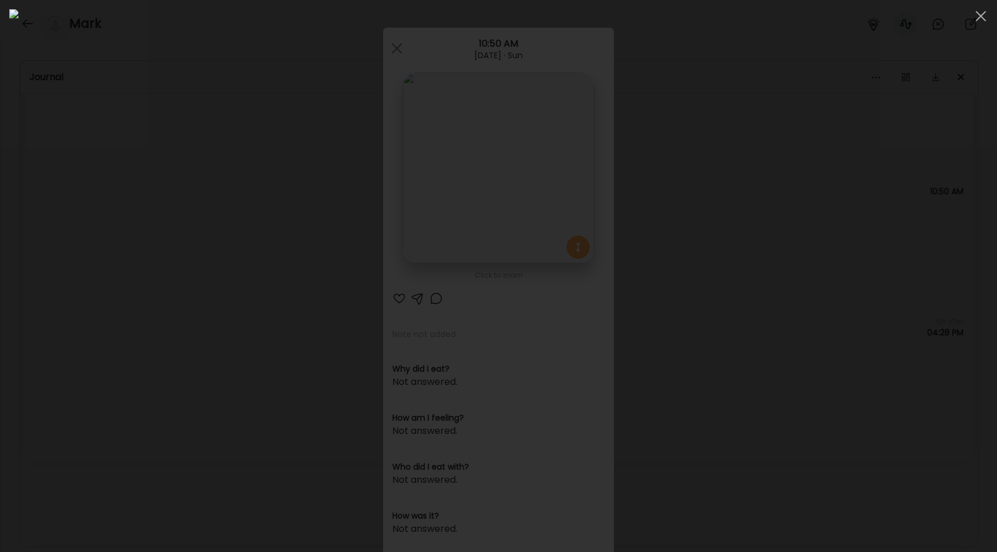
click at [187, 174] on div at bounding box center [498, 276] width 978 height 534
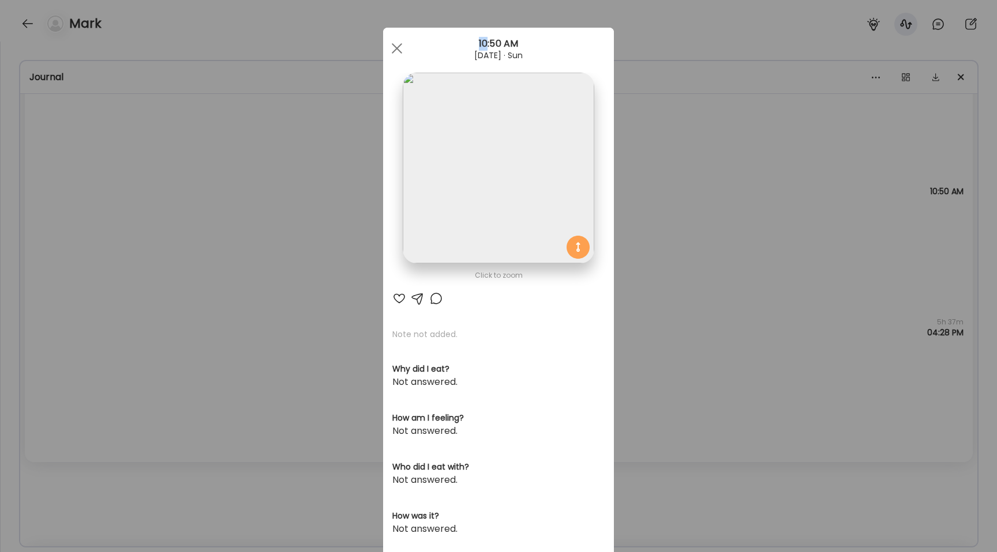
click at [187, 174] on div "Ate Coach Dashboard Wahoo! It’s official Take a moment to set up your Coach Pro…" at bounding box center [498, 276] width 997 height 552
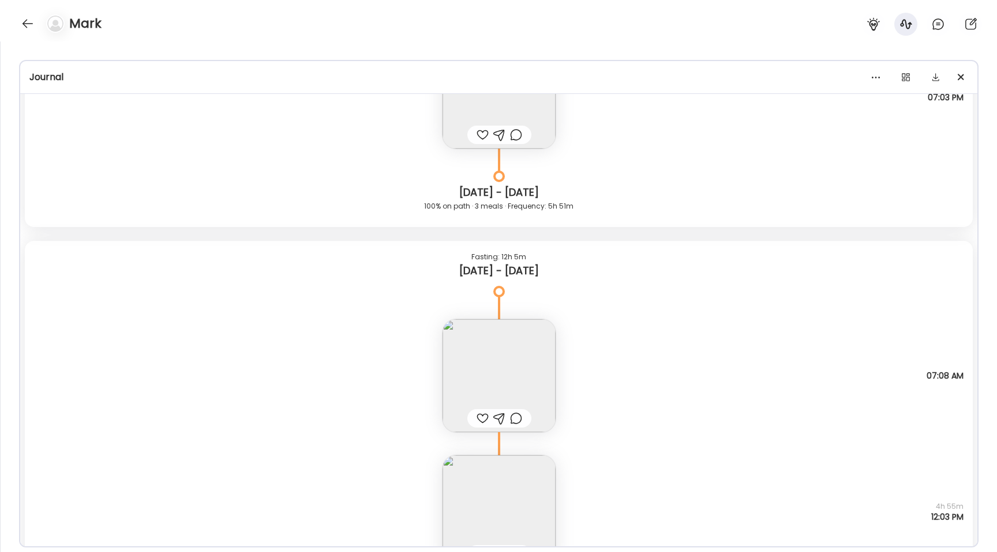
scroll to position [10511, 0]
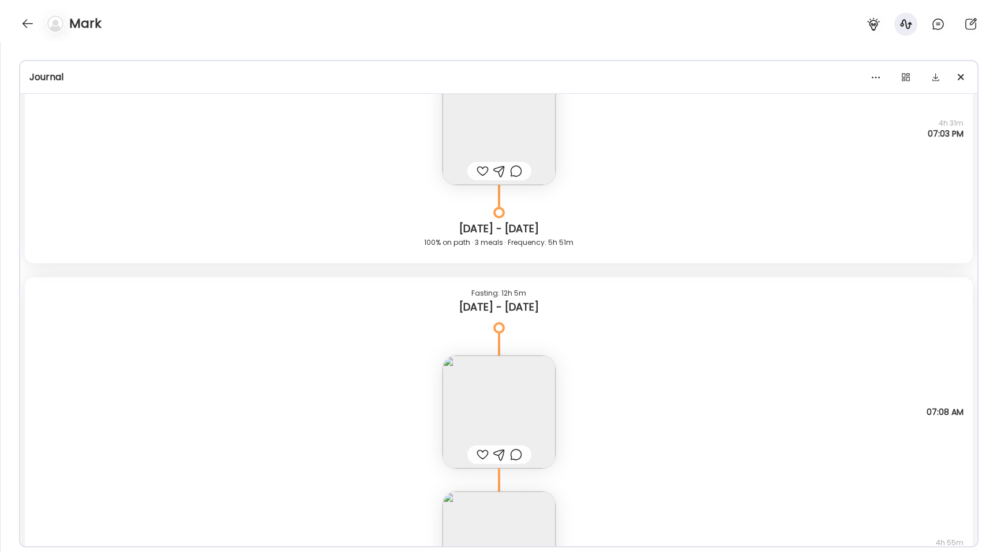
click at [535, 370] on img at bounding box center [498, 412] width 113 height 113
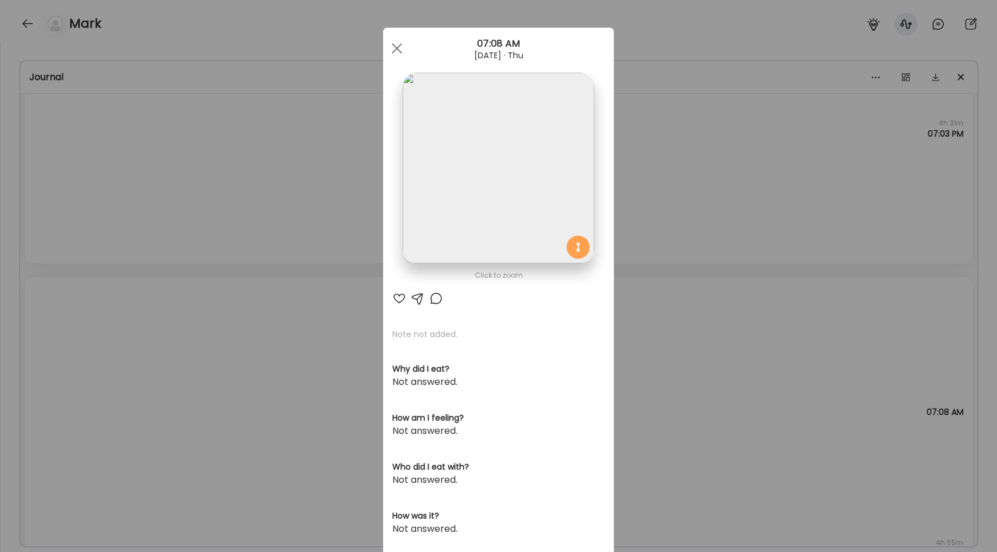
click at [503, 228] on img at bounding box center [498, 168] width 191 height 191
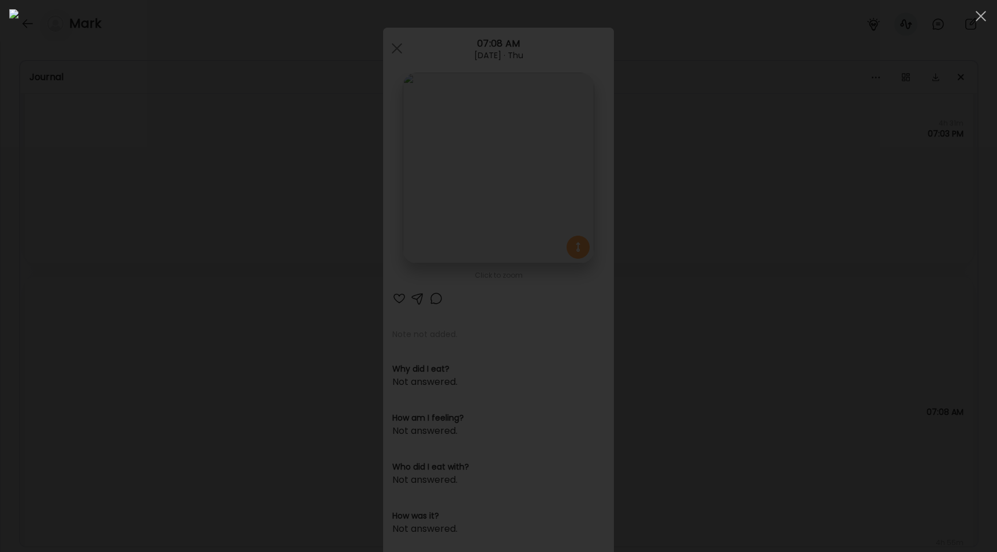
click at [181, 257] on div at bounding box center [498, 276] width 978 height 534
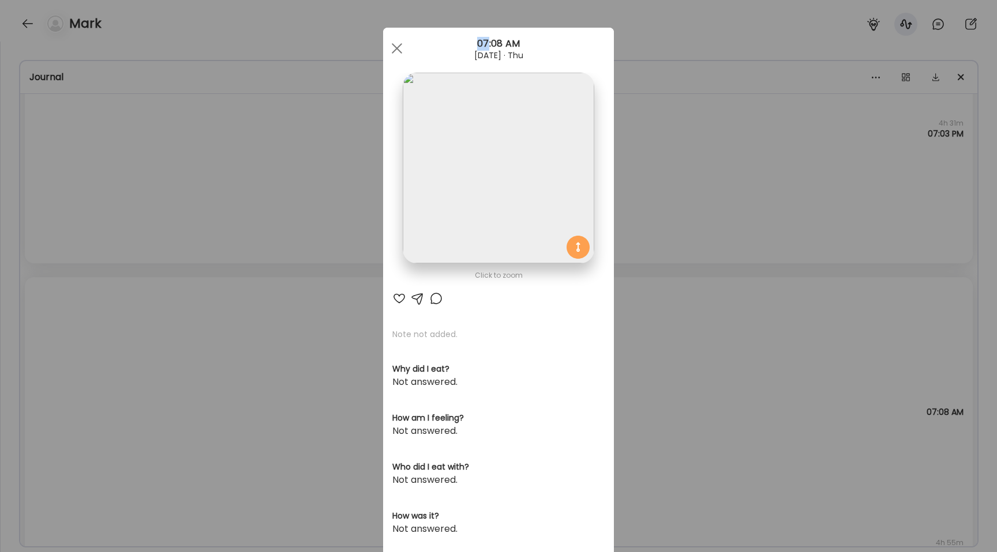
click at [181, 257] on div "Ate Coach Dashboard Wahoo! It’s official Take a moment to set up your Coach Pro…" at bounding box center [498, 276] width 997 height 552
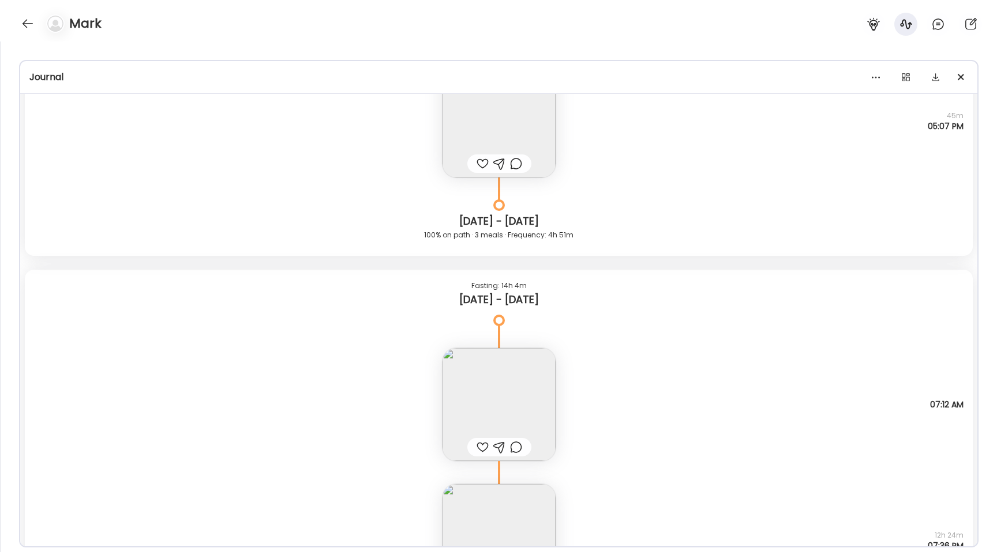
scroll to position [9557, 0]
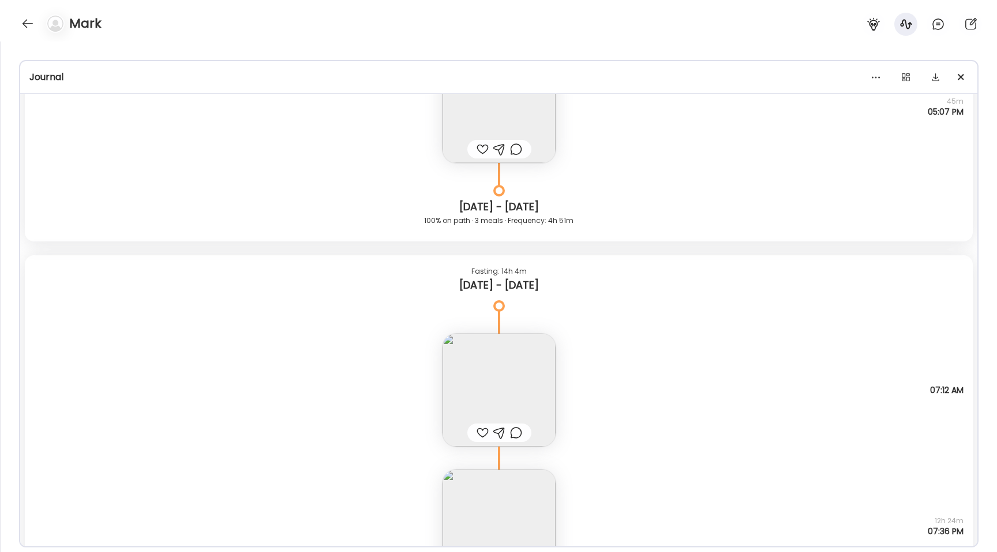
click at [473, 405] on img at bounding box center [498, 390] width 113 height 113
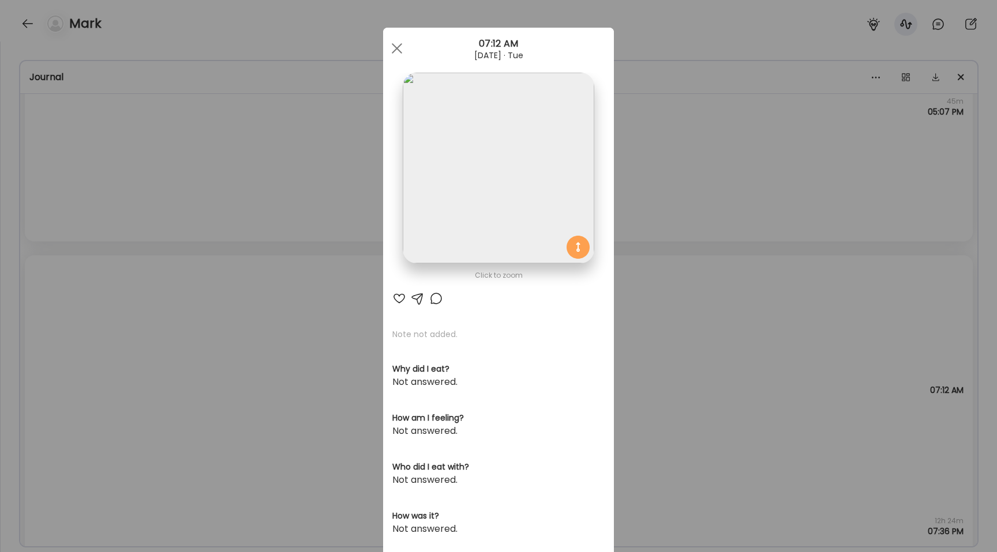
click at [471, 99] on img at bounding box center [498, 168] width 191 height 191
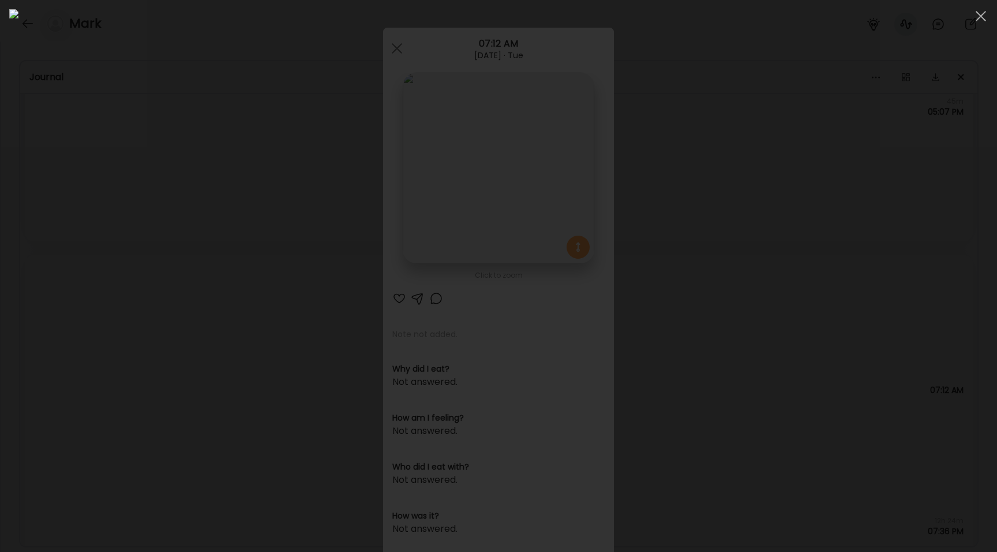
click at [85, 253] on div at bounding box center [498, 276] width 978 height 534
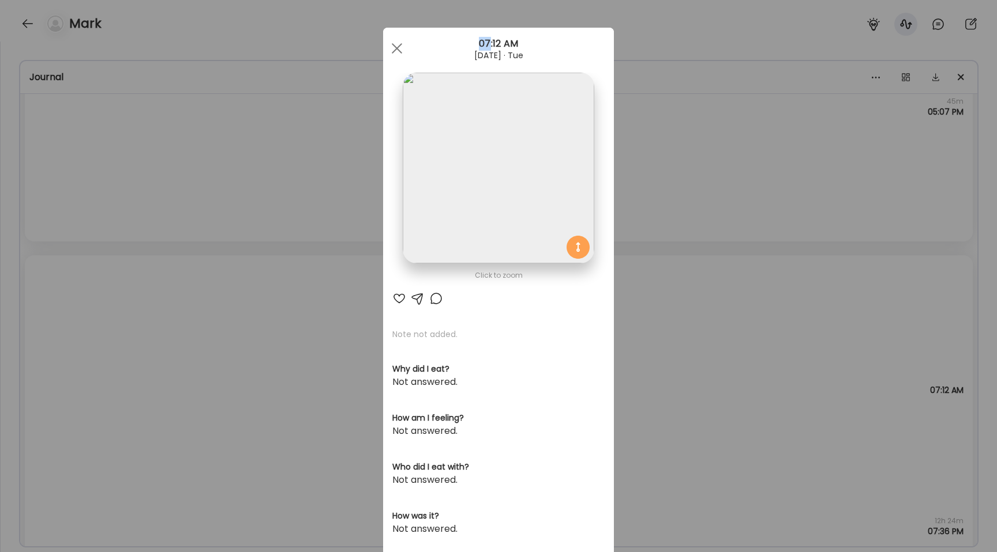
click at [85, 253] on div "Ate Coach Dashboard Wahoo! It’s official Take a moment to set up your Coach Pro…" at bounding box center [498, 276] width 997 height 552
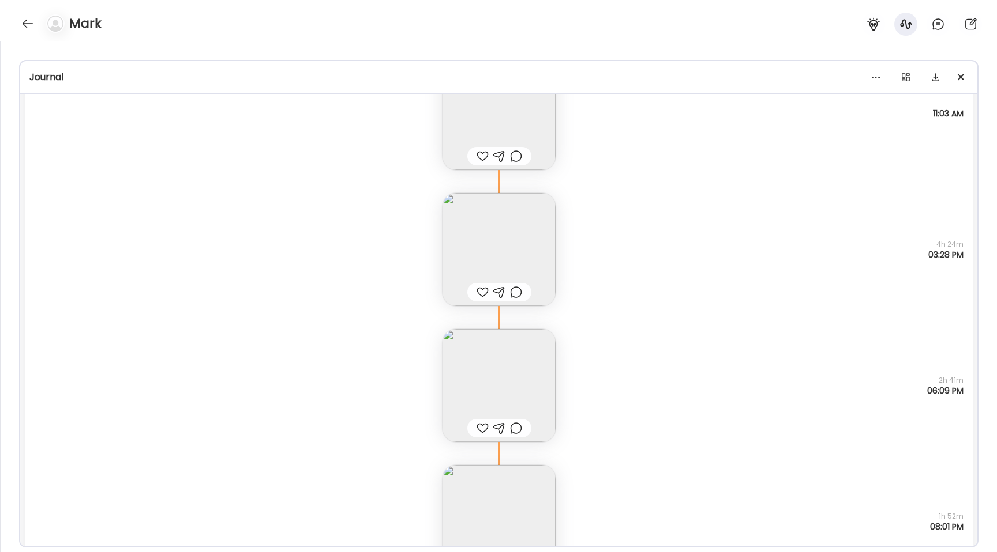
scroll to position [8573, 0]
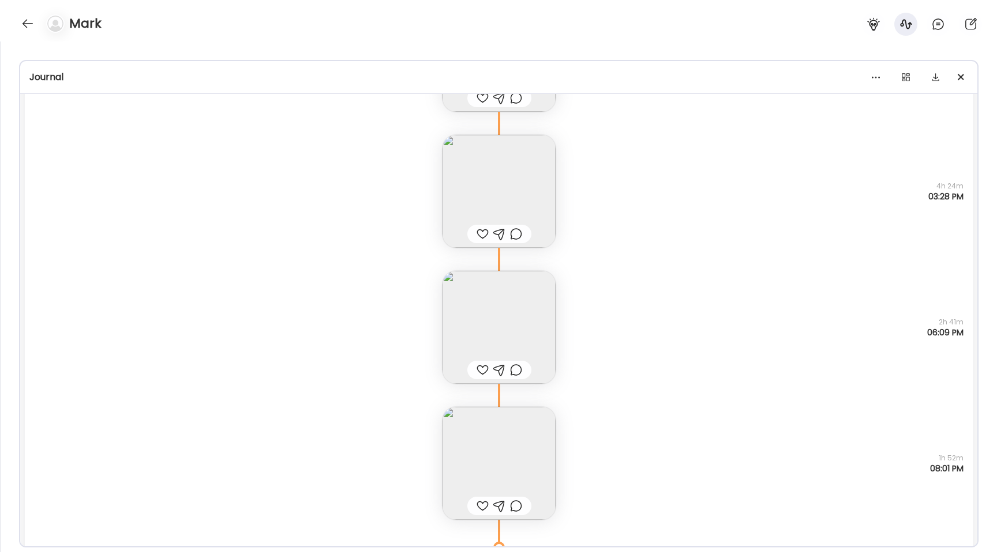
click at [484, 338] on img at bounding box center [498, 327] width 113 height 113
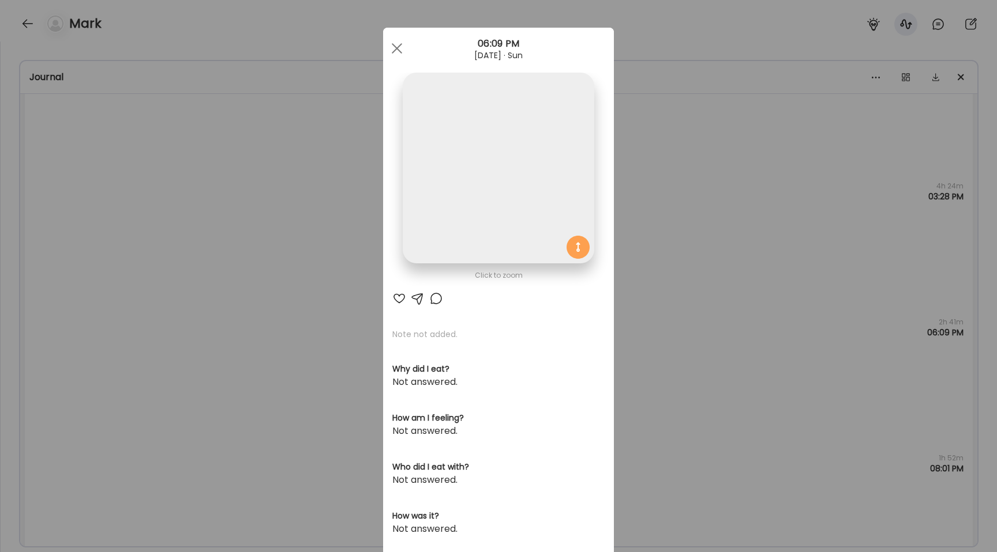
click at [487, 212] on img at bounding box center [498, 168] width 191 height 191
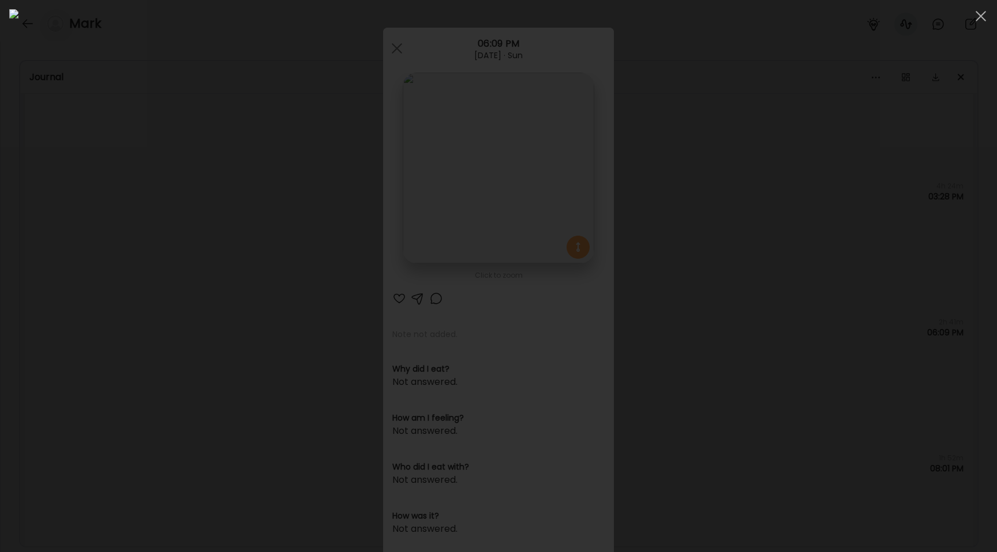
click at [98, 178] on div at bounding box center [498, 276] width 978 height 534
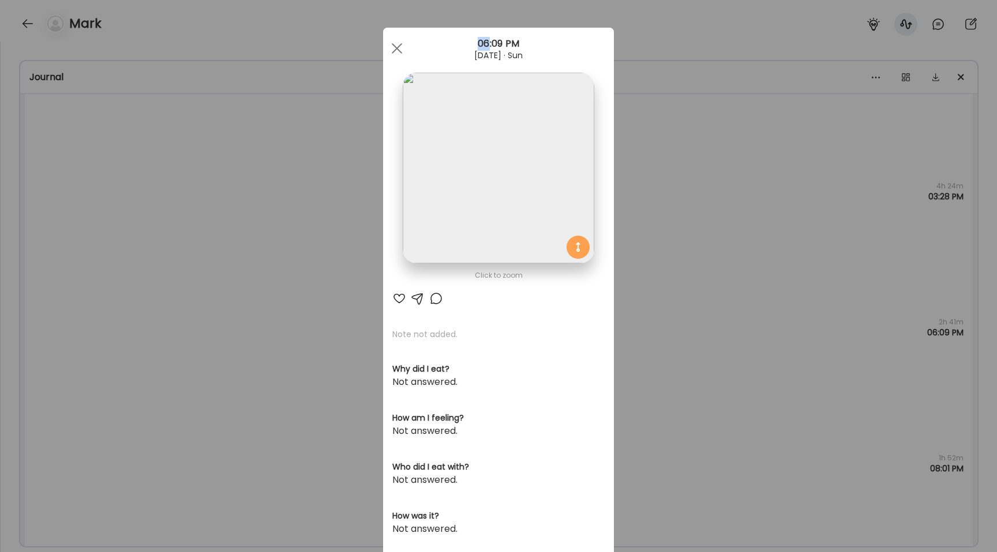
click at [98, 178] on div "Ate Coach Dashboard Wahoo! It’s official Take a moment to set up your Coach Pro…" at bounding box center [498, 276] width 997 height 552
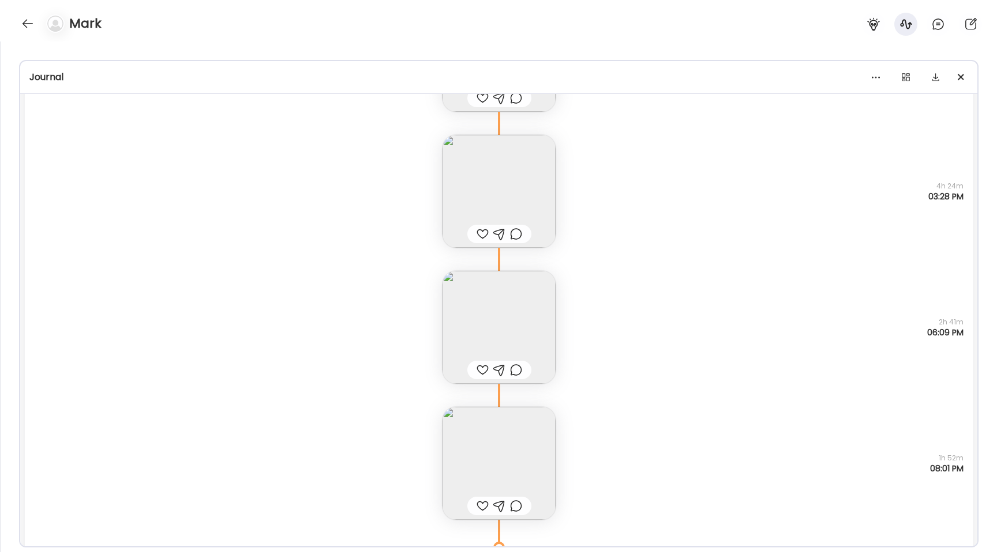
click at [502, 440] on img at bounding box center [498, 463] width 113 height 113
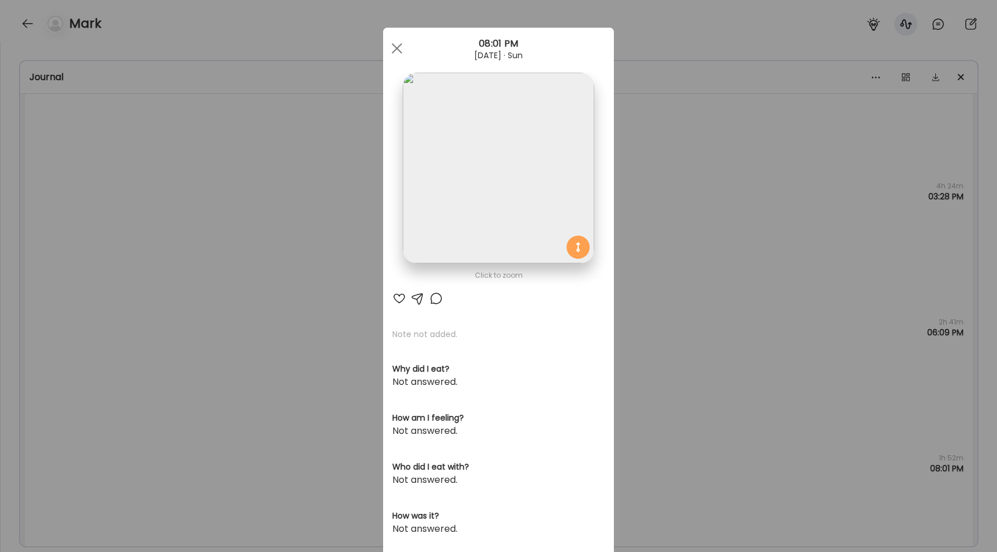
click at [478, 249] on img at bounding box center [498, 168] width 191 height 191
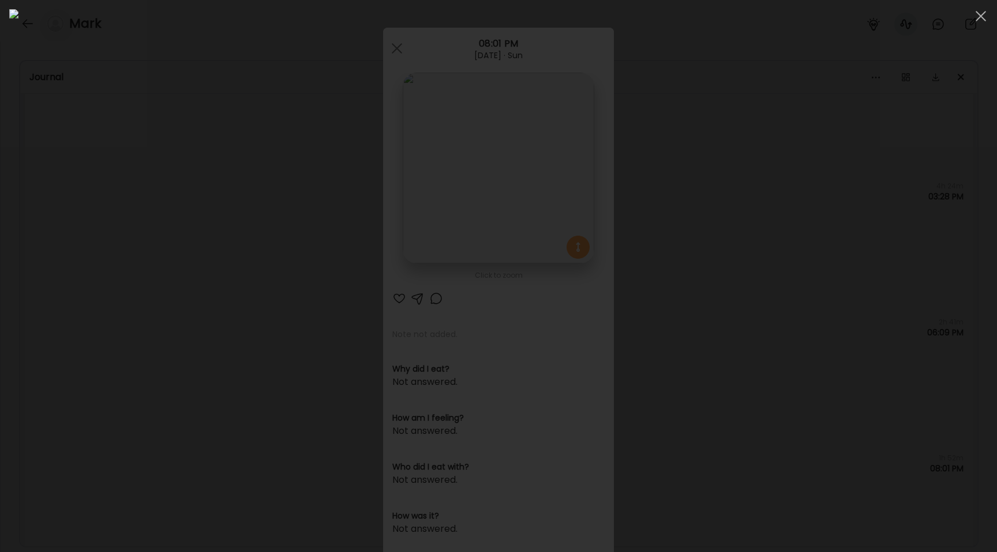
click at [119, 219] on div at bounding box center [498, 276] width 978 height 534
click at [119, 219] on div "Ate Coach Dashboard Wahoo! It’s official Take a moment to set up your Coach Pro…" at bounding box center [498, 276] width 997 height 552
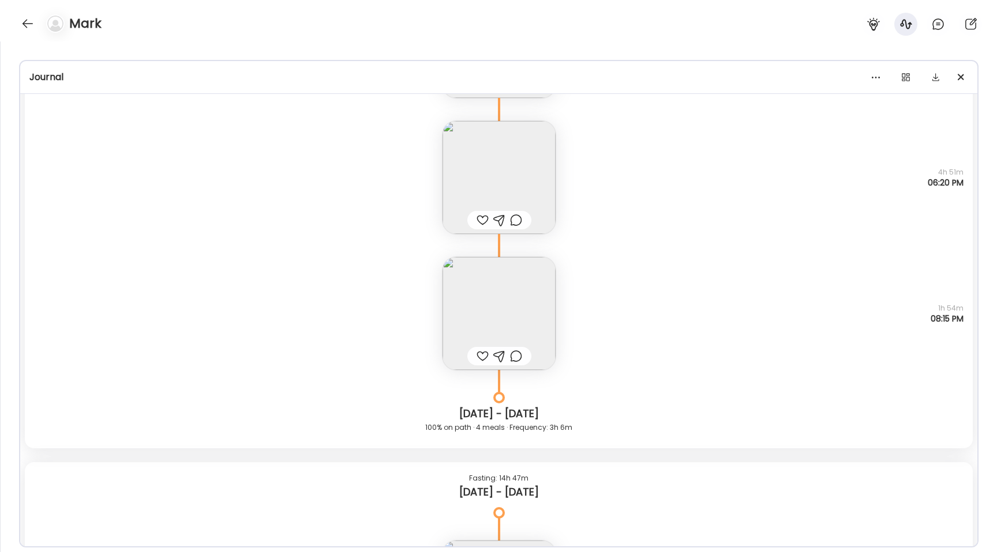
scroll to position [8414, 0]
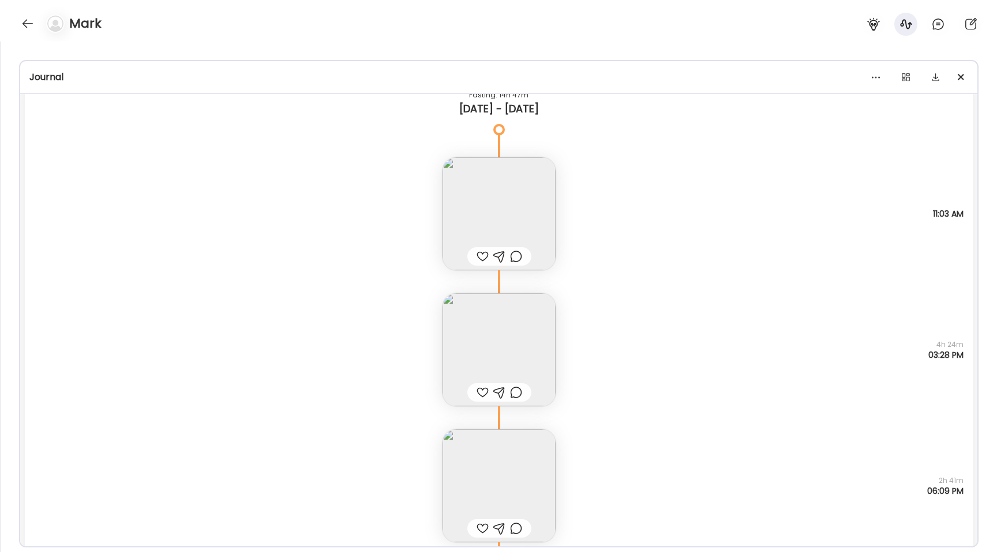
click at [480, 343] on img at bounding box center [498, 350] width 113 height 113
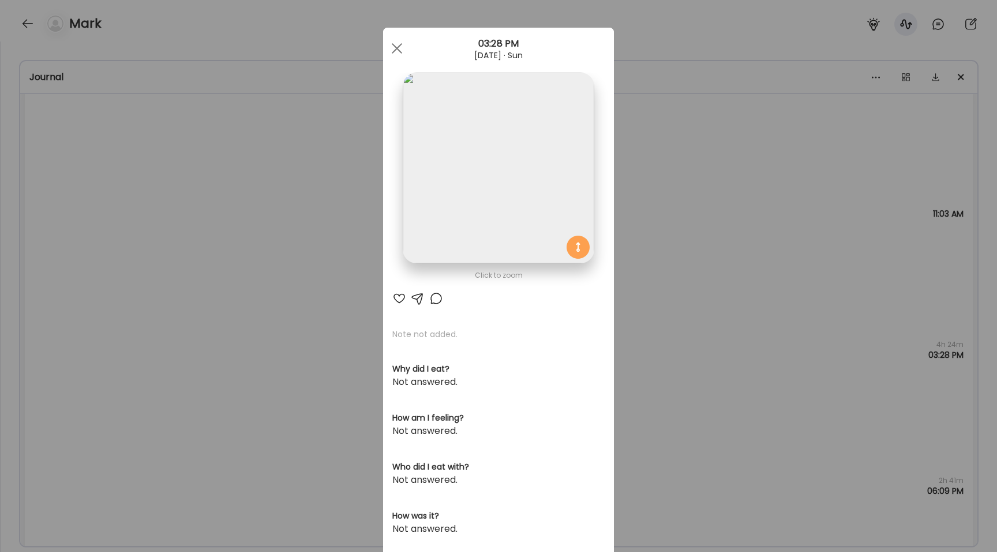
click at [465, 176] on img at bounding box center [498, 168] width 191 height 191
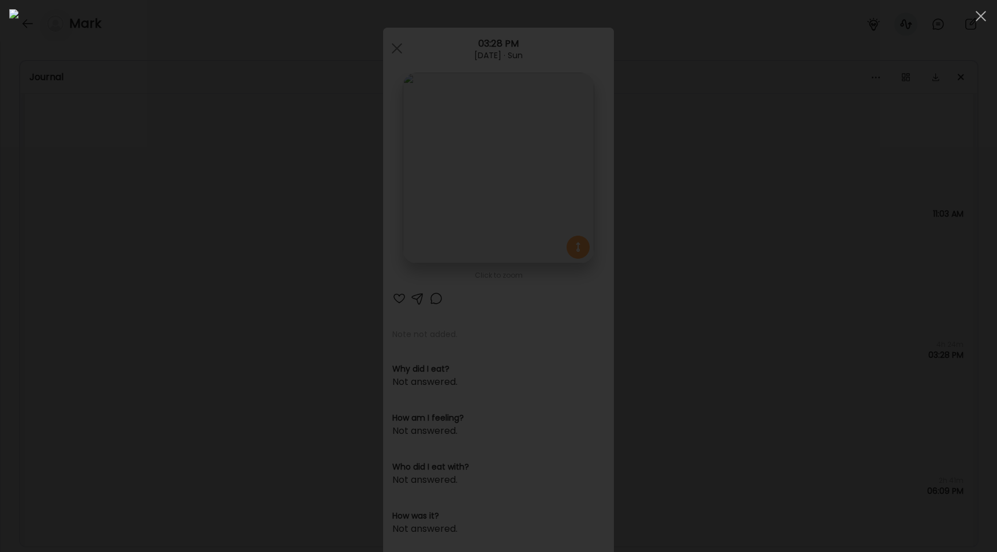
click at [191, 339] on div at bounding box center [498, 276] width 978 height 534
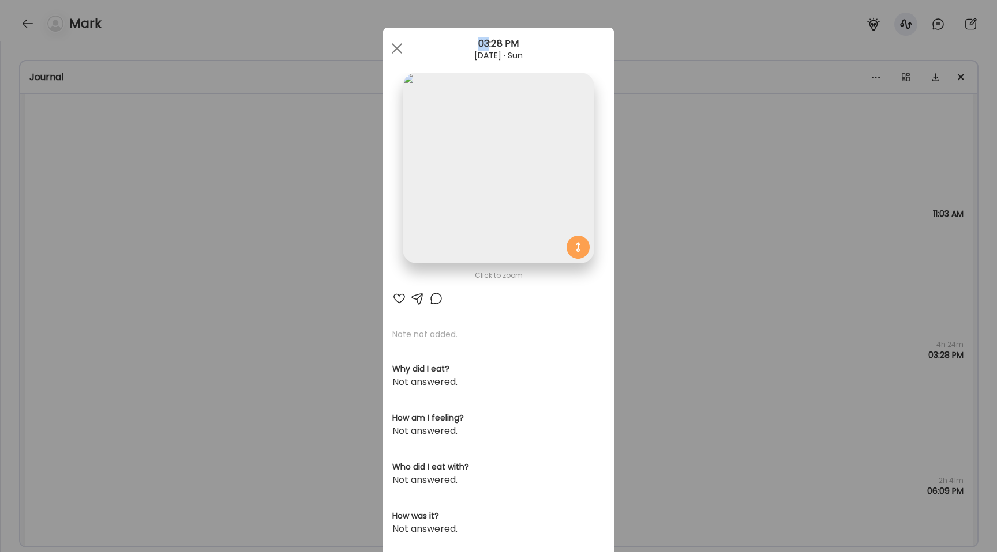
click at [191, 339] on div "Ate Coach Dashboard Wahoo! It’s official Take a moment to set up your Coach Pro…" at bounding box center [498, 276] width 997 height 552
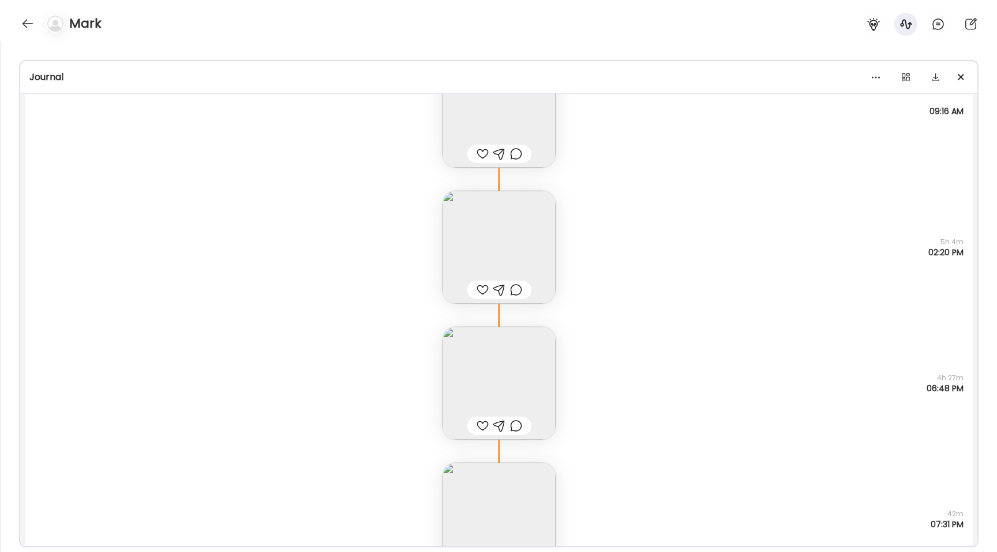
scroll to position [17332, 0]
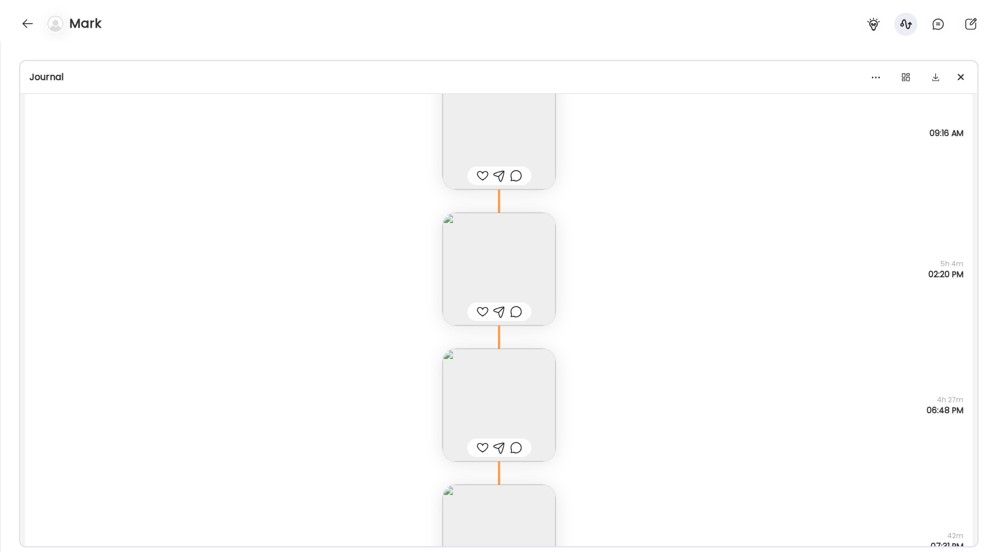
click at [484, 266] on img at bounding box center [498, 269] width 113 height 113
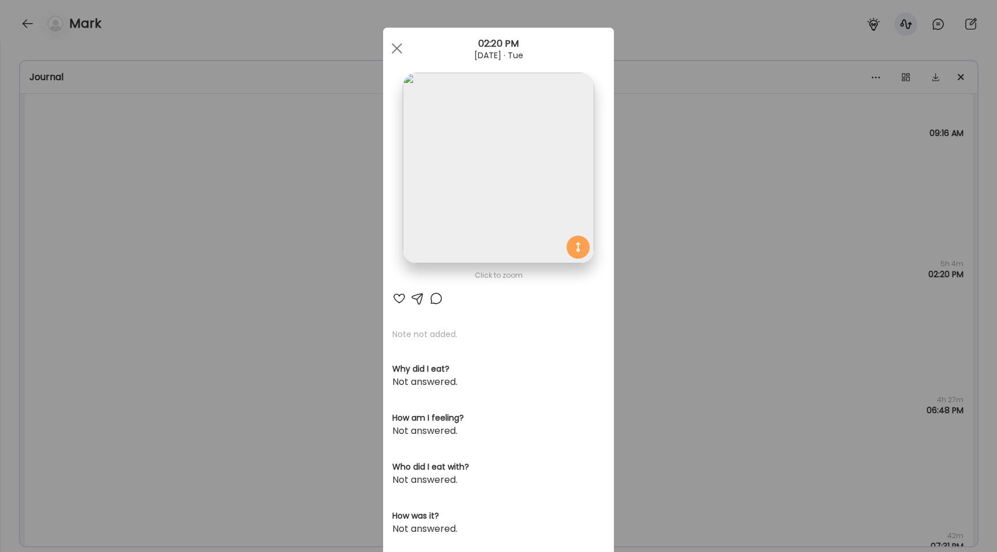
click at [446, 211] on img at bounding box center [498, 168] width 191 height 191
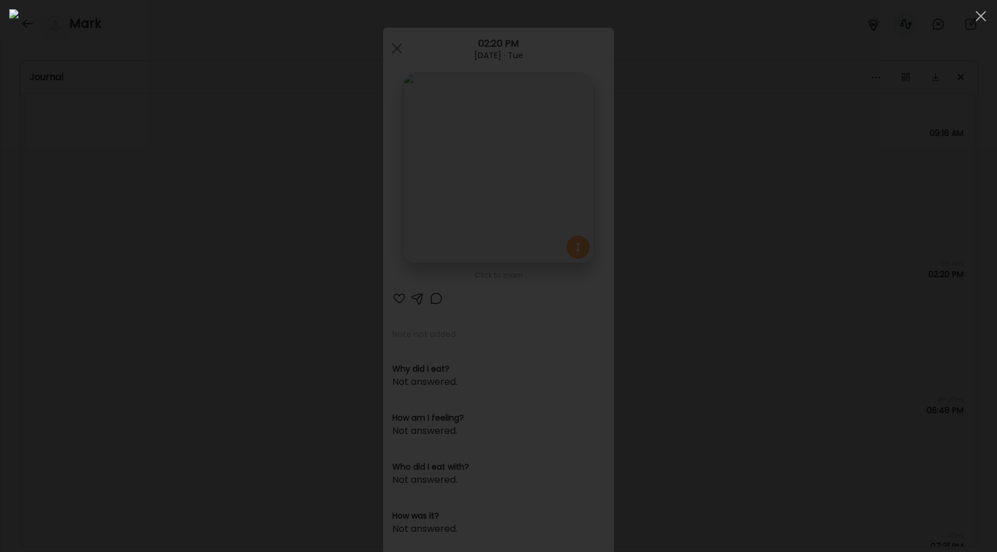
click at [104, 269] on div at bounding box center [498, 276] width 978 height 534
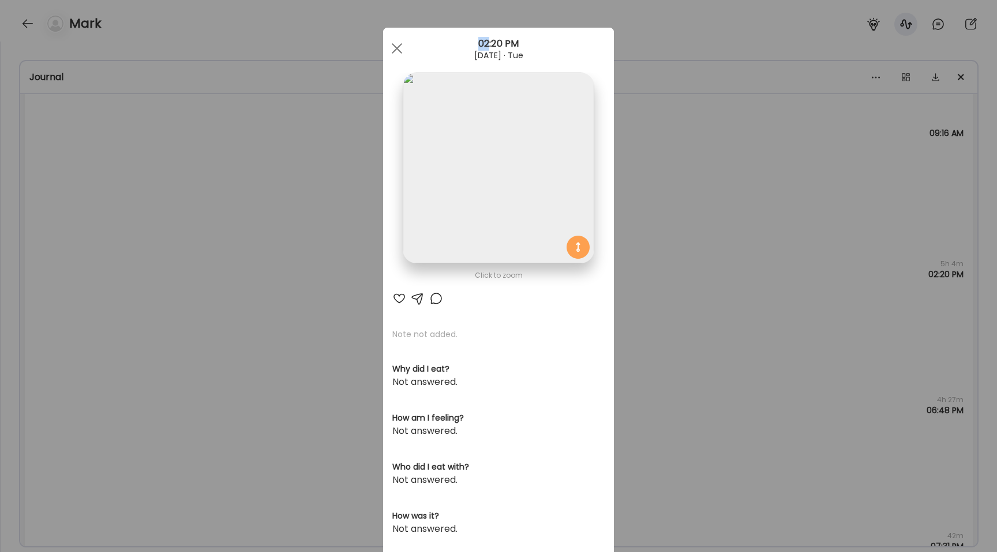
click at [104, 269] on div "Ate Coach Dashboard Wahoo! It’s official Take a moment to set up your Coach Pro…" at bounding box center [498, 276] width 997 height 552
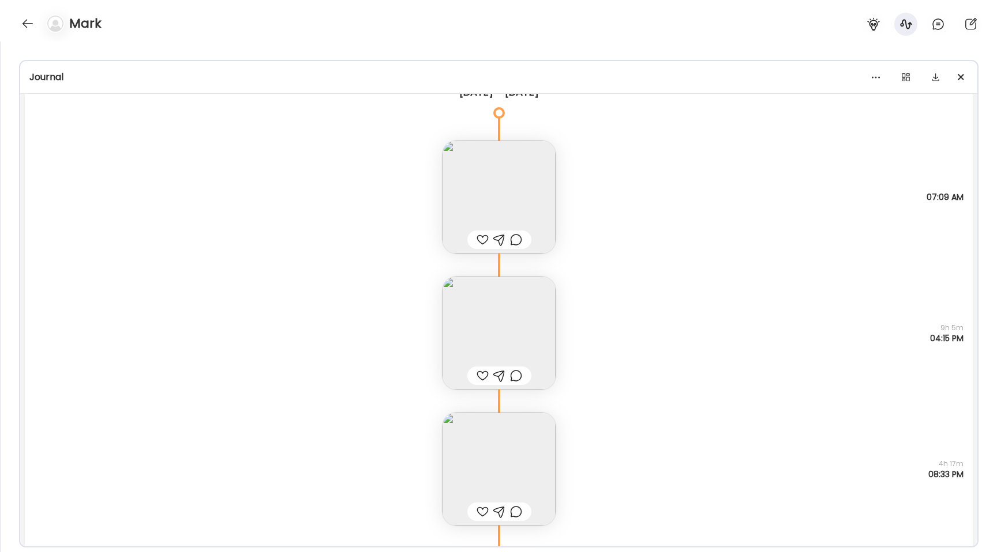
scroll to position [14696, 0]
click at [506, 463] on img at bounding box center [498, 474] width 113 height 113
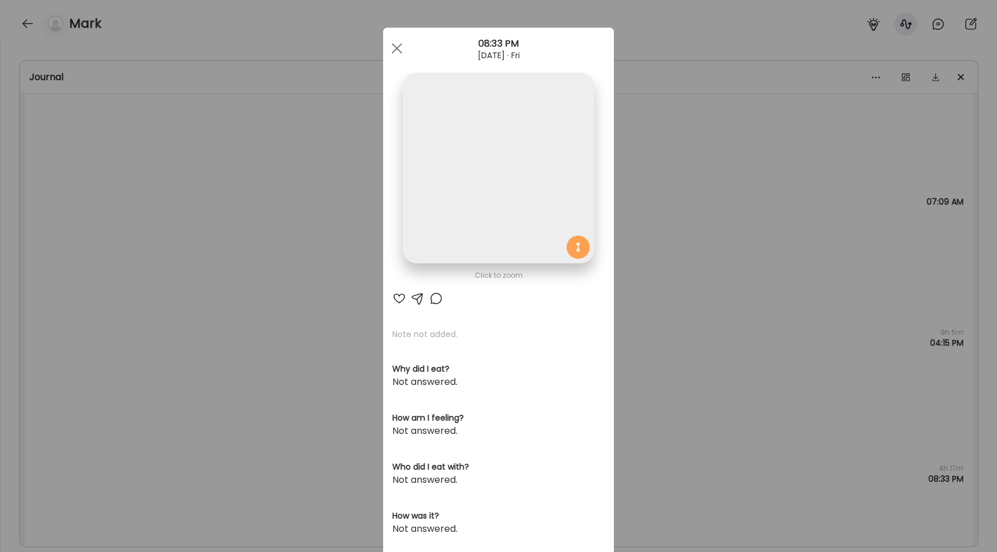
click at [478, 206] on img at bounding box center [498, 168] width 191 height 191
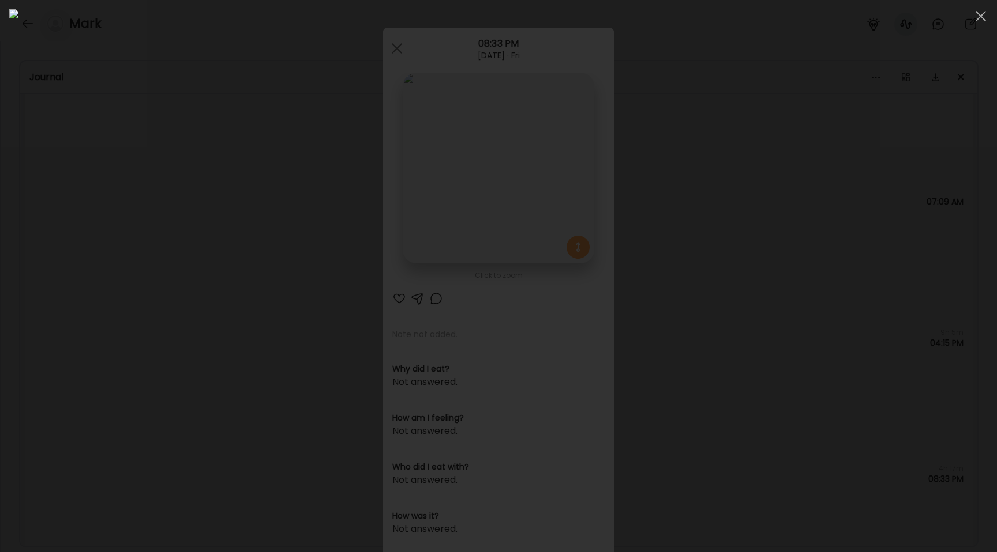
click at [164, 294] on div at bounding box center [498, 276] width 978 height 534
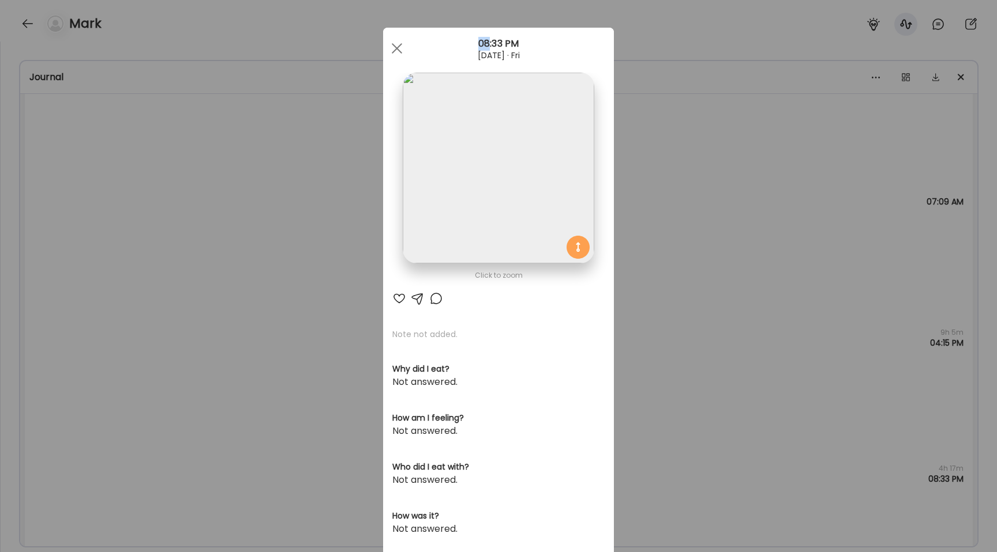
click at [164, 294] on div "Ate Coach Dashboard Wahoo! It’s official Take a moment to set up your Coach Pro…" at bounding box center [498, 276] width 997 height 552
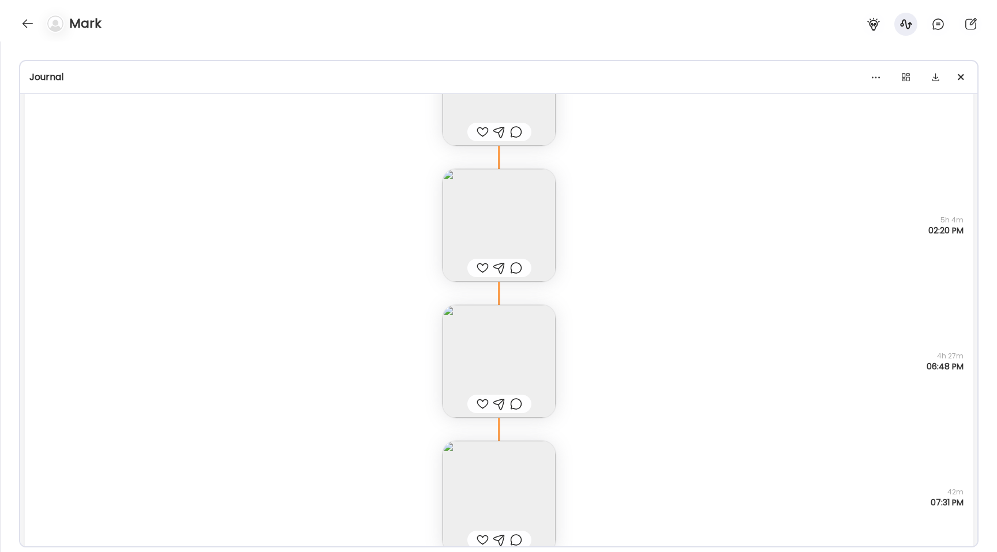
scroll to position [17764, 0]
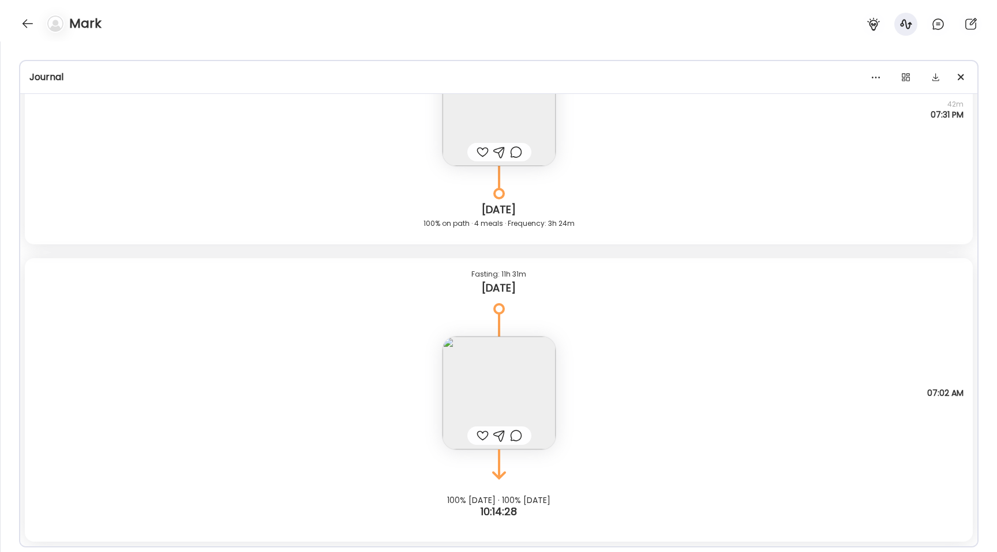
click at [508, 385] on img at bounding box center [498, 393] width 113 height 113
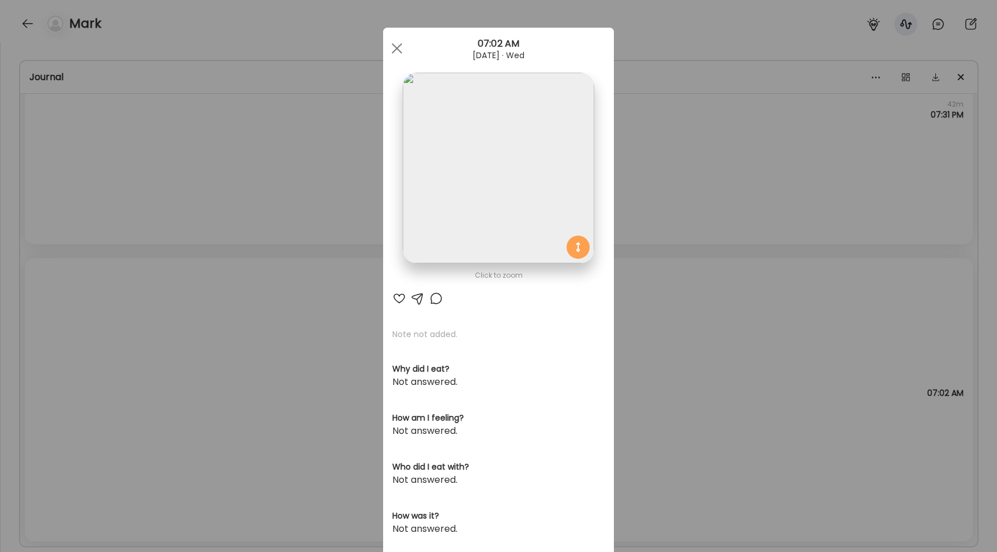
click at [478, 194] on img at bounding box center [498, 168] width 191 height 191
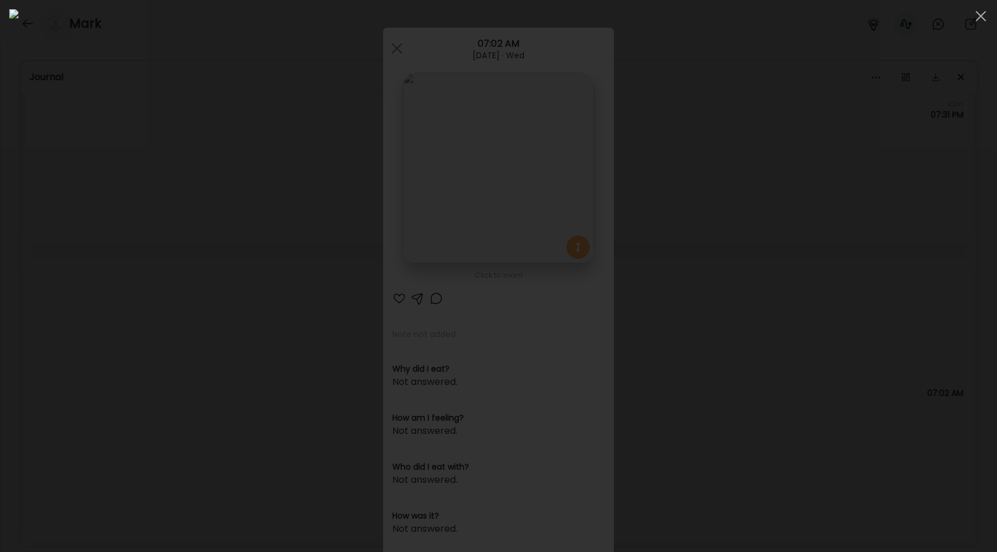
click at [173, 268] on div at bounding box center [498, 276] width 978 height 534
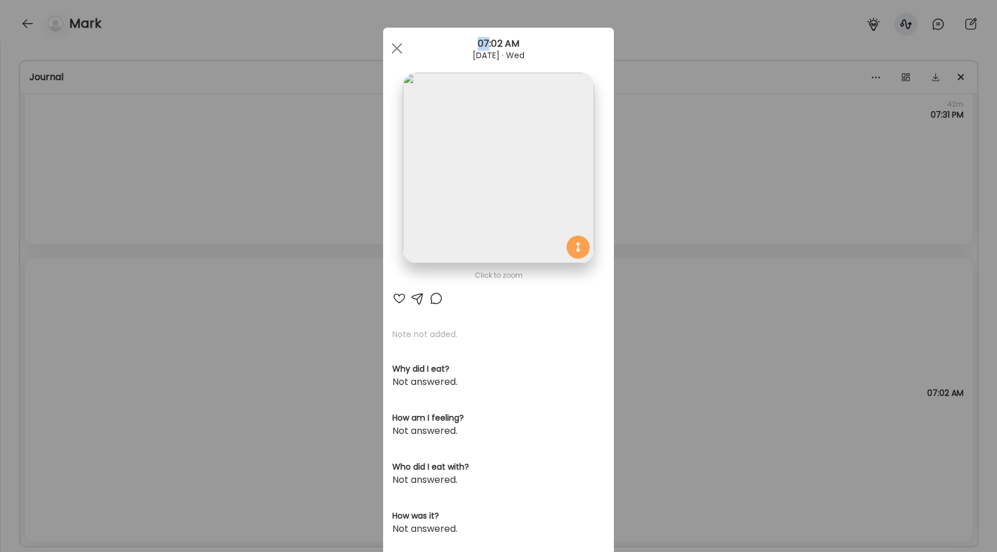
click at [173, 268] on div "Ate Coach Dashboard Wahoo! It’s official Take a moment to set up your Coach Pro…" at bounding box center [498, 276] width 997 height 552
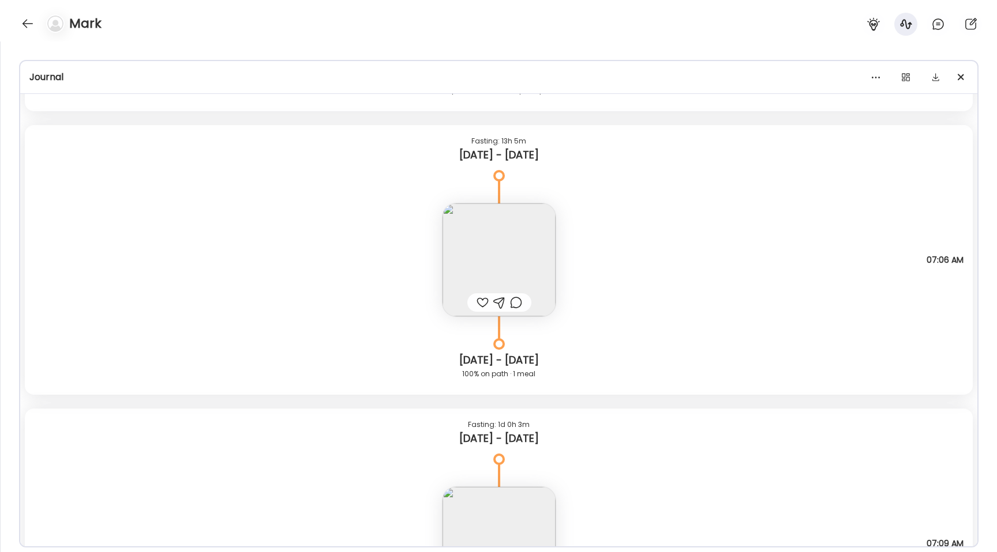
scroll to position [14438, 0]
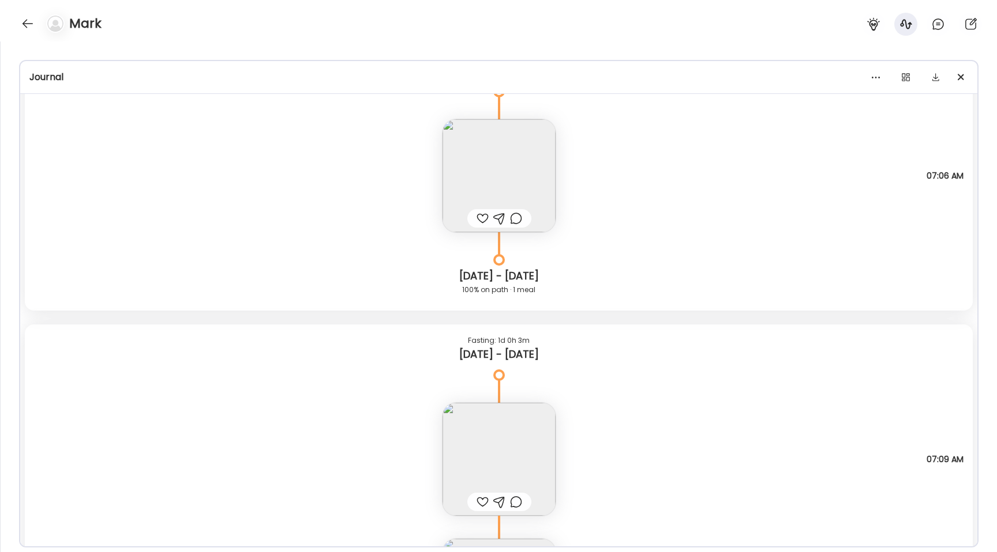
click at [499, 147] on img at bounding box center [498, 175] width 113 height 113
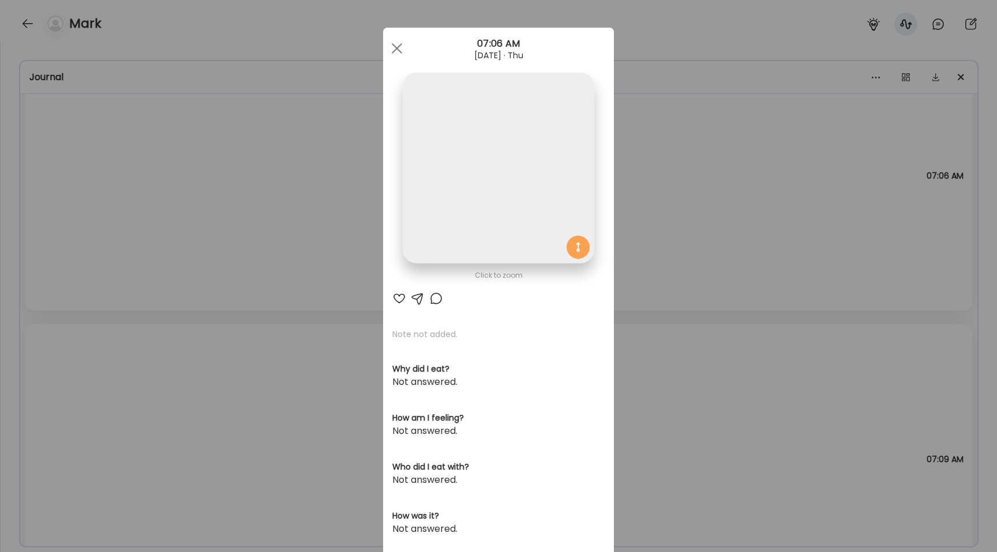
click at [407, 185] on img at bounding box center [498, 168] width 191 height 191
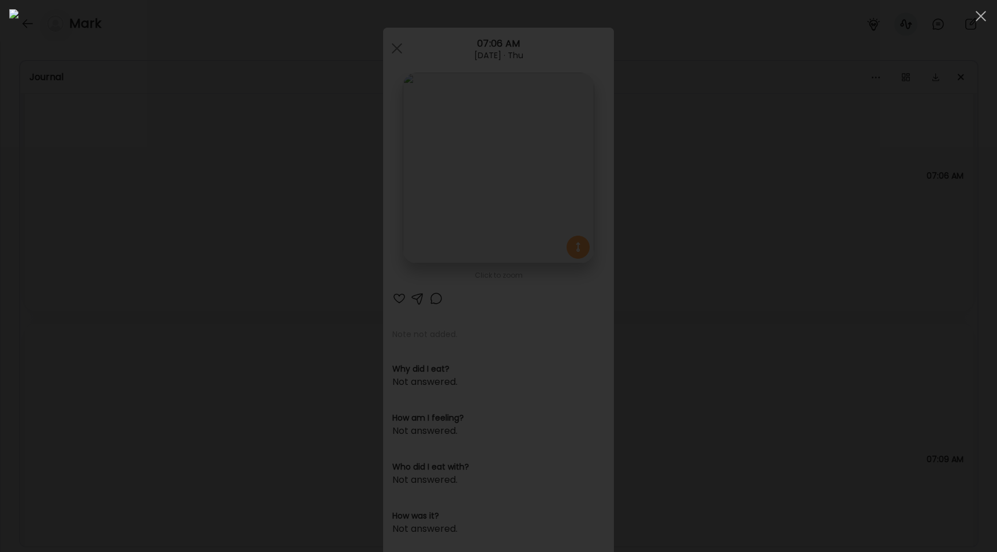
click at [183, 130] on div at bounding box center [498, 276] width 978 height 534
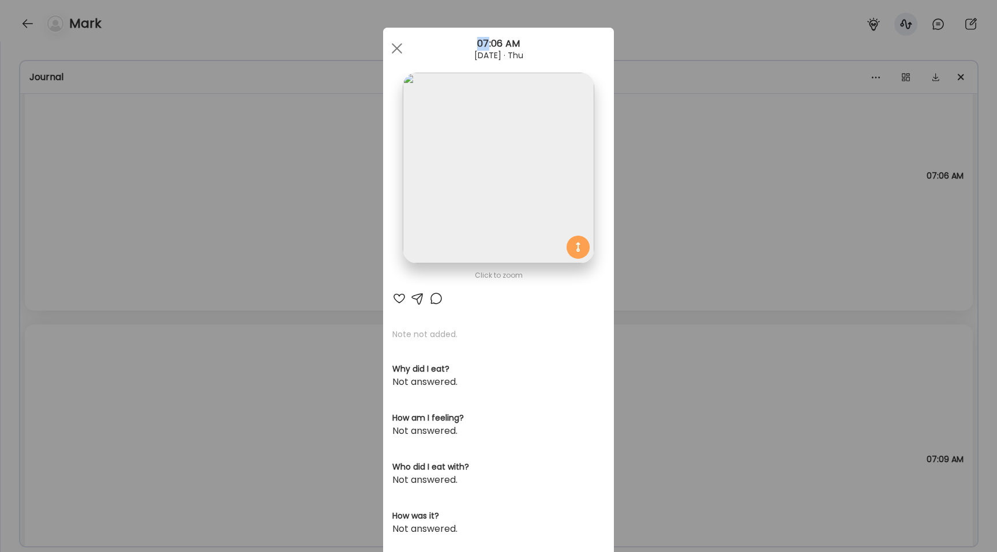
click at [183, 130] on div "Ate Coach Dashboard Wahoo! It’s official Take a moment to set up your Coach Pro…" at bounding box center [498, 276] width 997 height 552
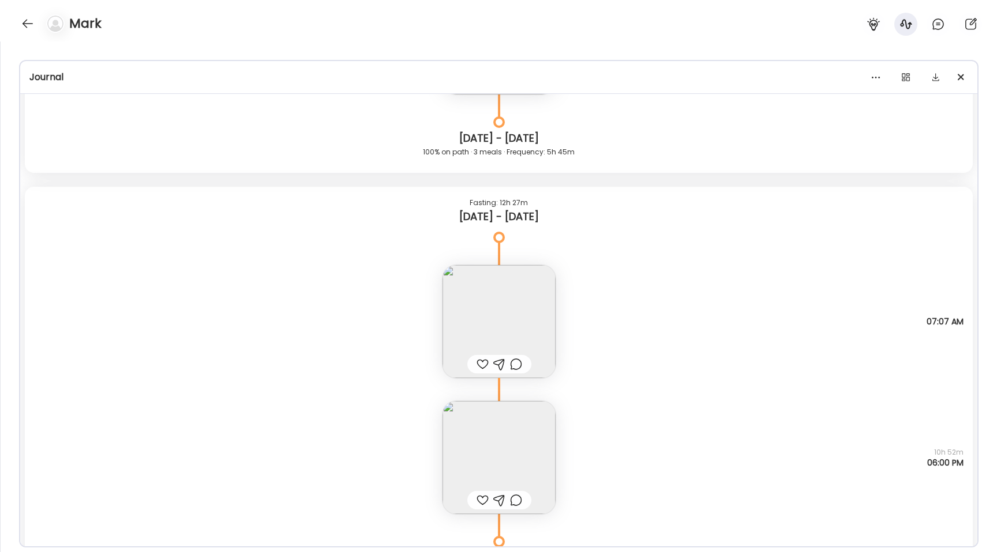
scroll to position [13940, 0]
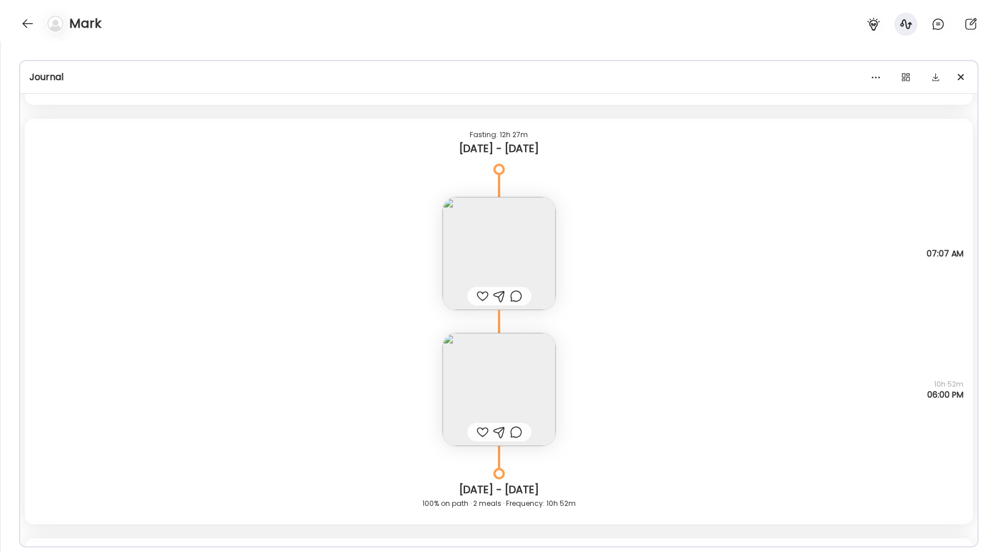
click at [459, 242] on img at bounding box center [498, 253] width 113 height 113
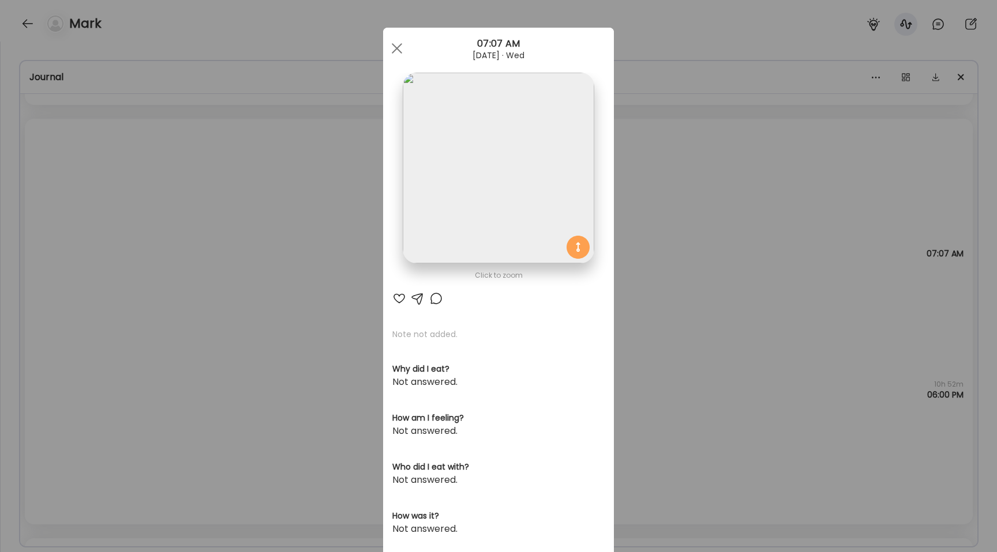
click at [403, 185] on img at bounding box center [498, 168] width 191 height 191
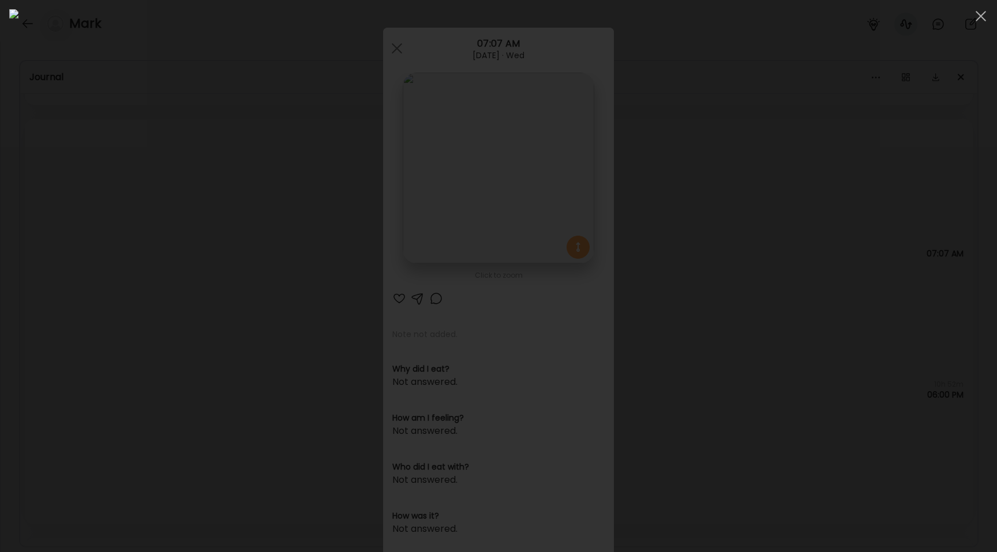
click at [165, 277] on div at bounding box center [498, 276] width 978 height 534
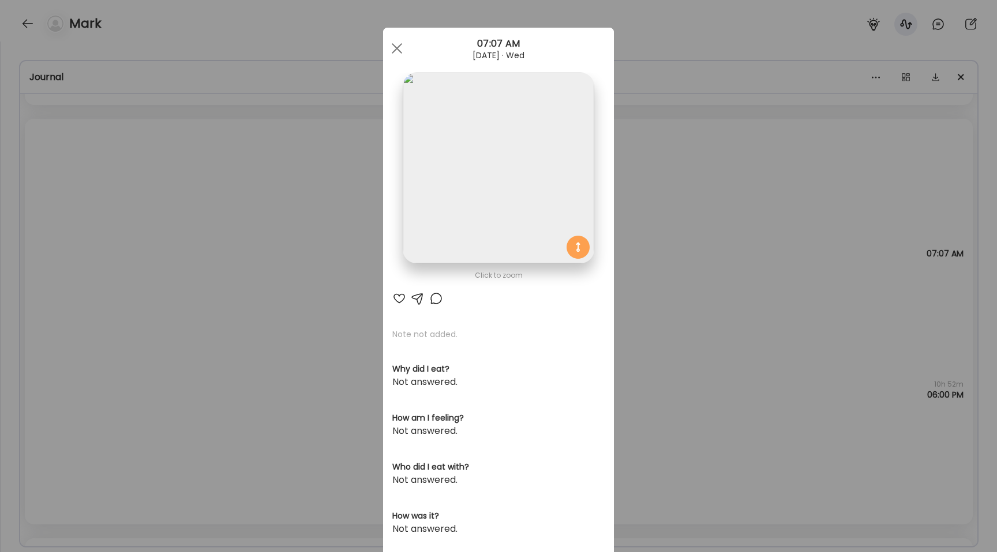
click at [165, 277] on div "Ate Coach Dashboard Wahoo! It’s official Take a moment to set up your Coach Pro…" at bounding box center [498, 276] width 997 height 552
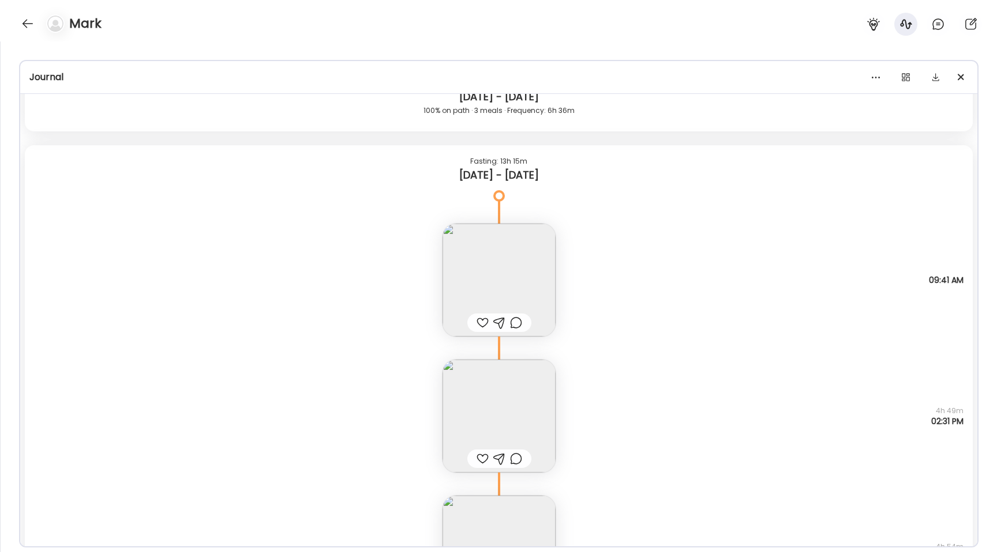
scroll to position [11697, 0]
